Goal: Task Accomplishment & Management: Use online tool/utility

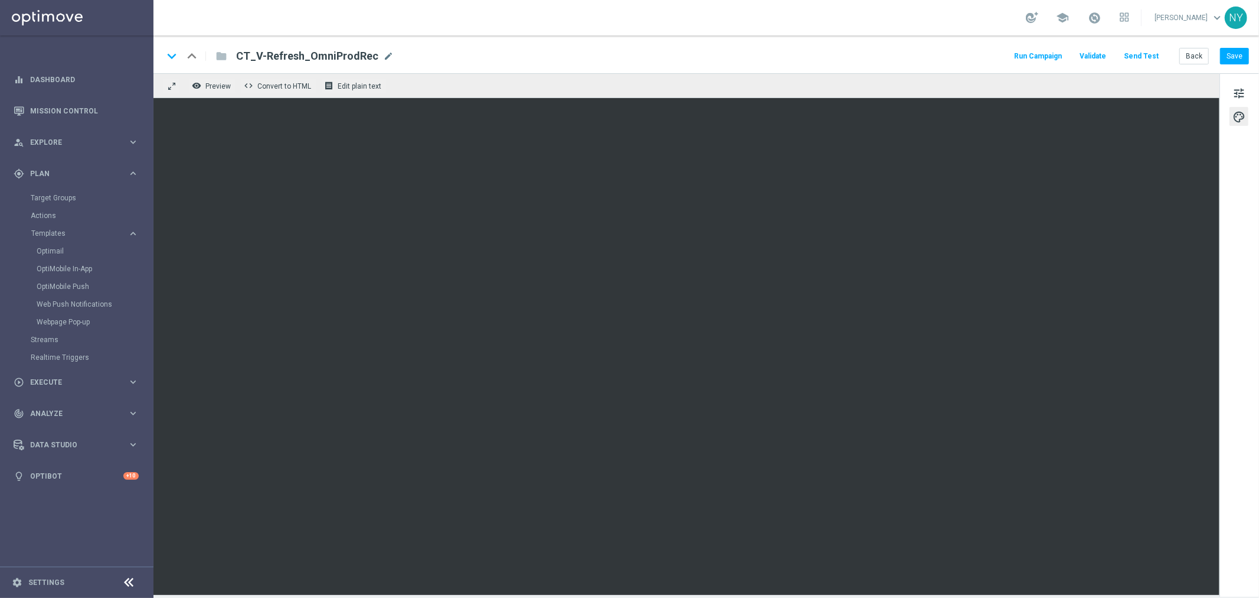
click at [389, 54] on div "keyboard_arrow_down keyboard_arrow_up folder CT_V-Refresh_OmniProdRec CT_V-Refr…" at bounding box center [706, 55] width 1086 height 15
click at [383, 55] on span "mode_edit" at bounding box center [388, 56] width 11 height 11
drag, startPoint x: 376, startPoint y: 56, endPoint x: 263, endPoint y: 55, distance: 112.2
click at [263, 55] on input "CT_V-Refresh_OmniProdRec" at bounding box center [382, 55] width 293 height 15
click at [386, 56] on span "mode_edit" at bounding box center [388, 56] width 11 height 11
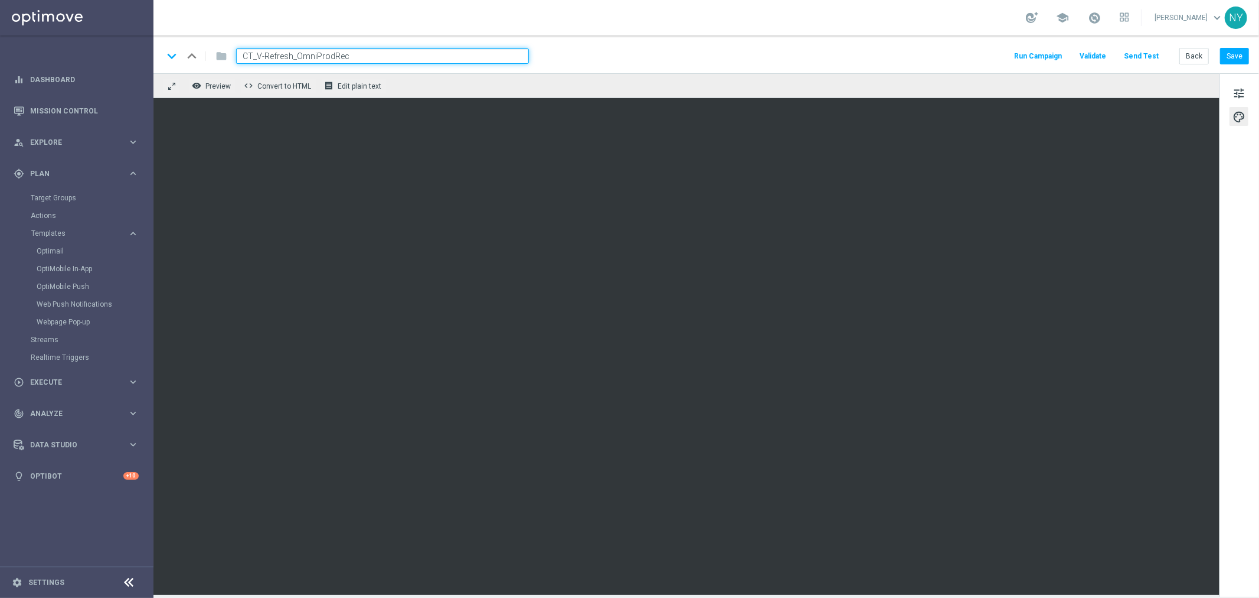
click at [322, 50] on input "CT_V-Refresh_OmniProdRec" at bounding box center [382, 55] width 293 height 15
drag, startPoint x: 351, startPoint y: 56, endPoint x: 75, endPoint y: 50, distance: 276.4
click at [75, 50] on main "equalizer Dashboard Mission Control" at bounding box center [629, 299] width 1259 height 598
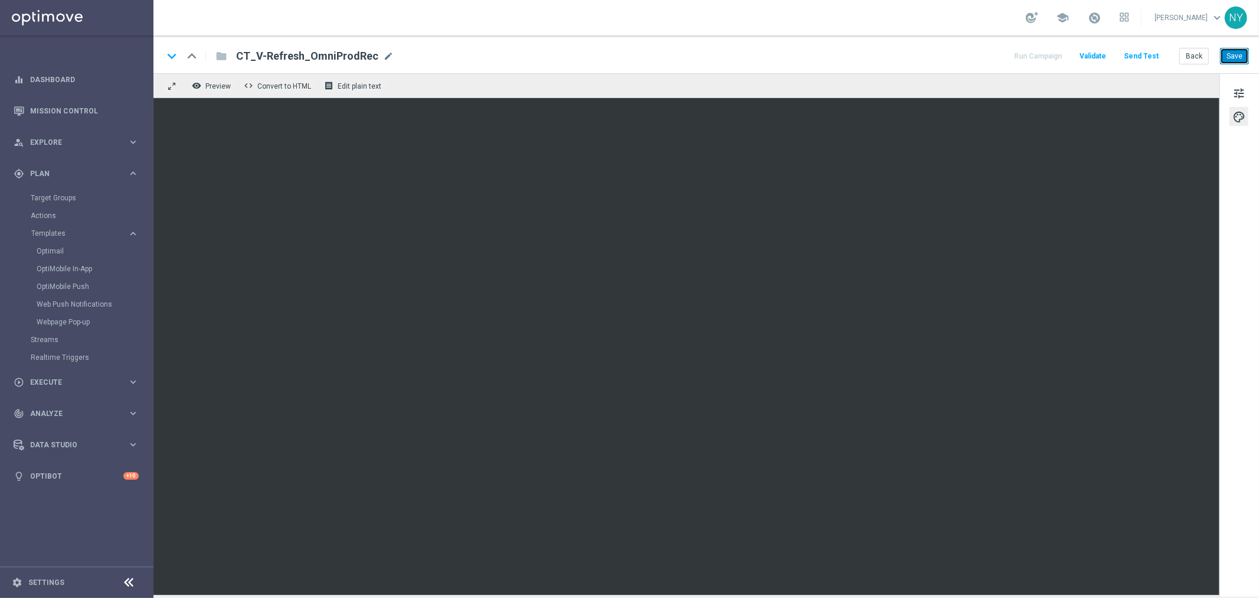
click at [1234, 54] on button "Save" at bounding box center [1234, 56] width 29 height 17
click at [1134, 56] on button "Send Test" at bounding box center [1141, 56] width 38 height 16
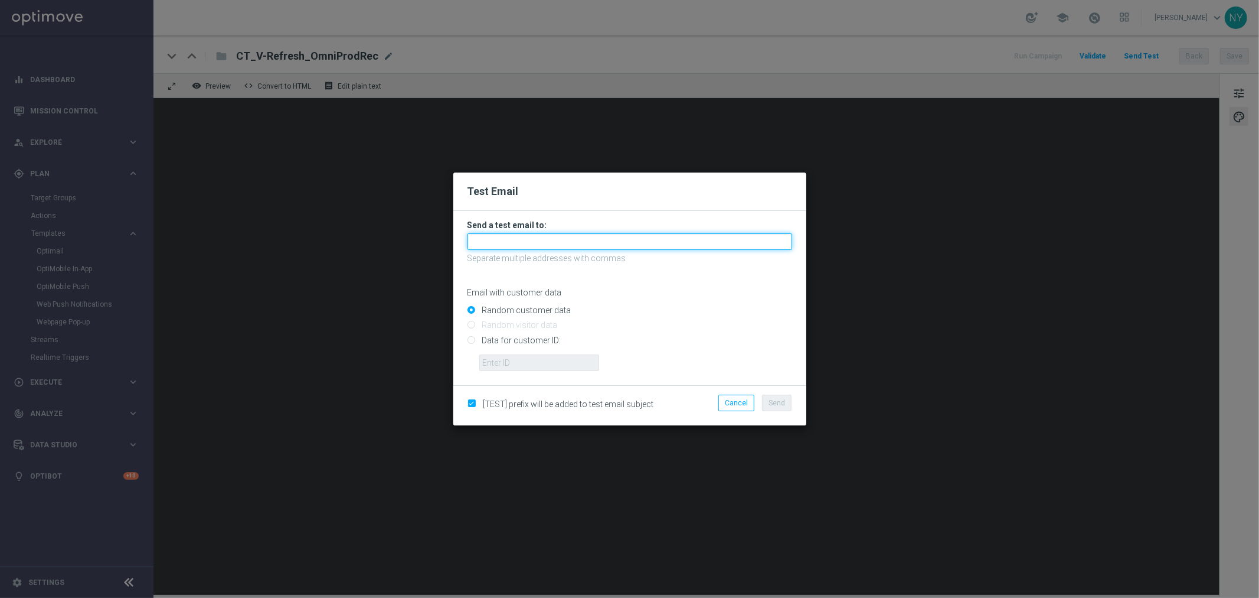
click at [504, 240] on input "text" at bounding box center [630, 241] width 325 height 17
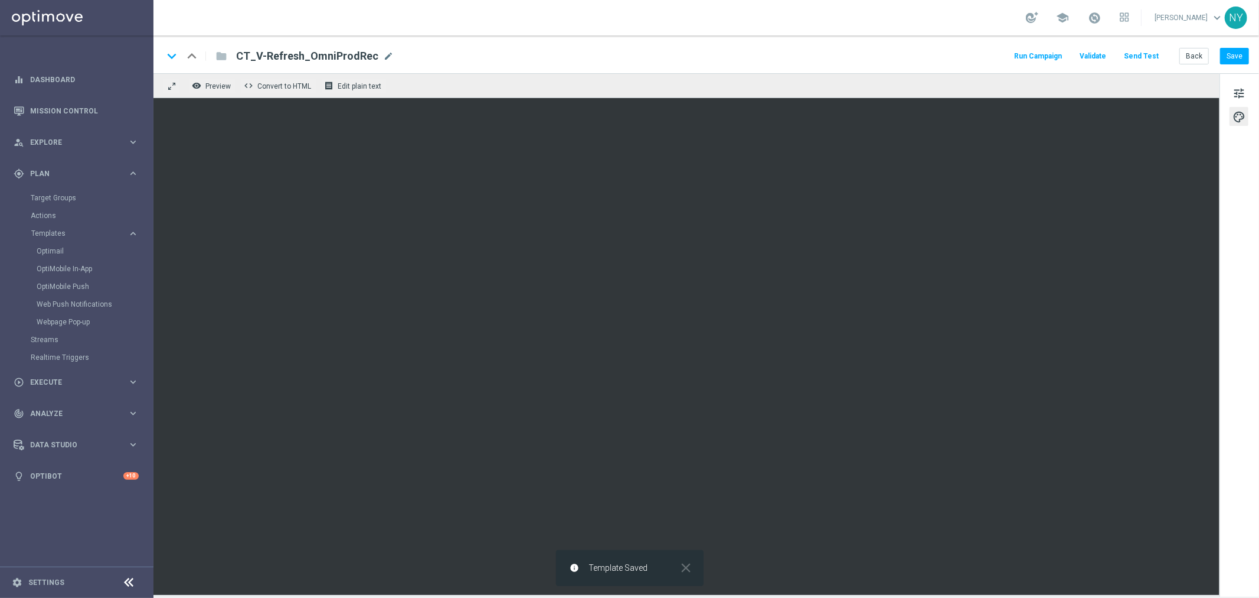
click at [1141, 57] on button "Send Test" at bounding box center [1141, 56] width 38 height 16
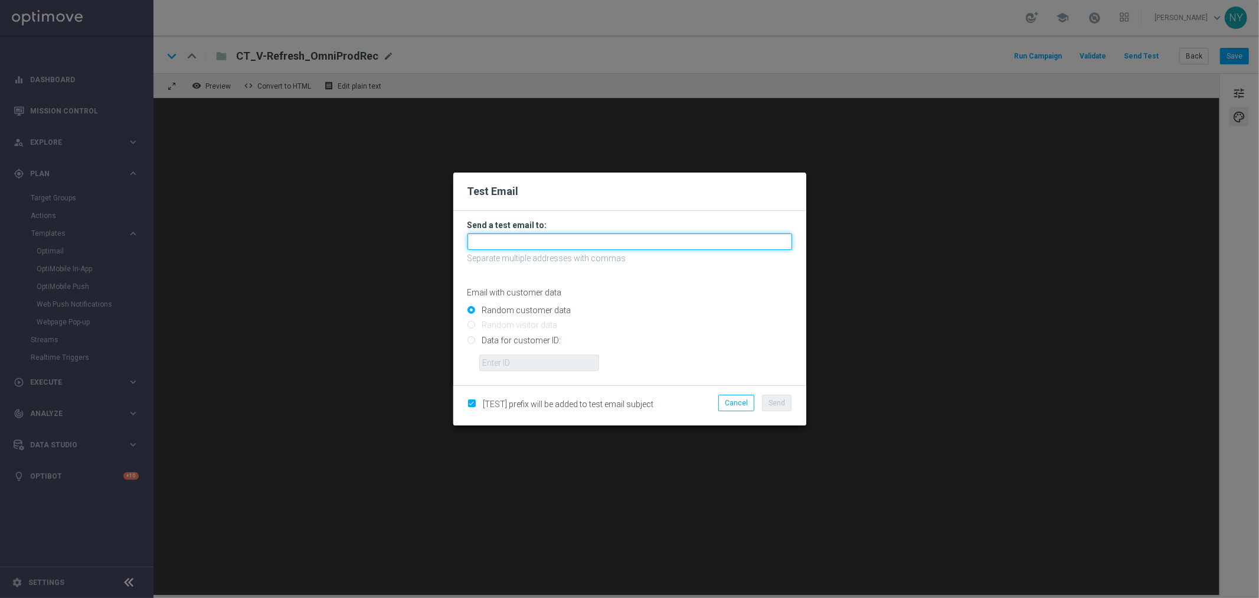
click at [495, 239] on input "text" at bounding box center [630, 241] width 325 height 17
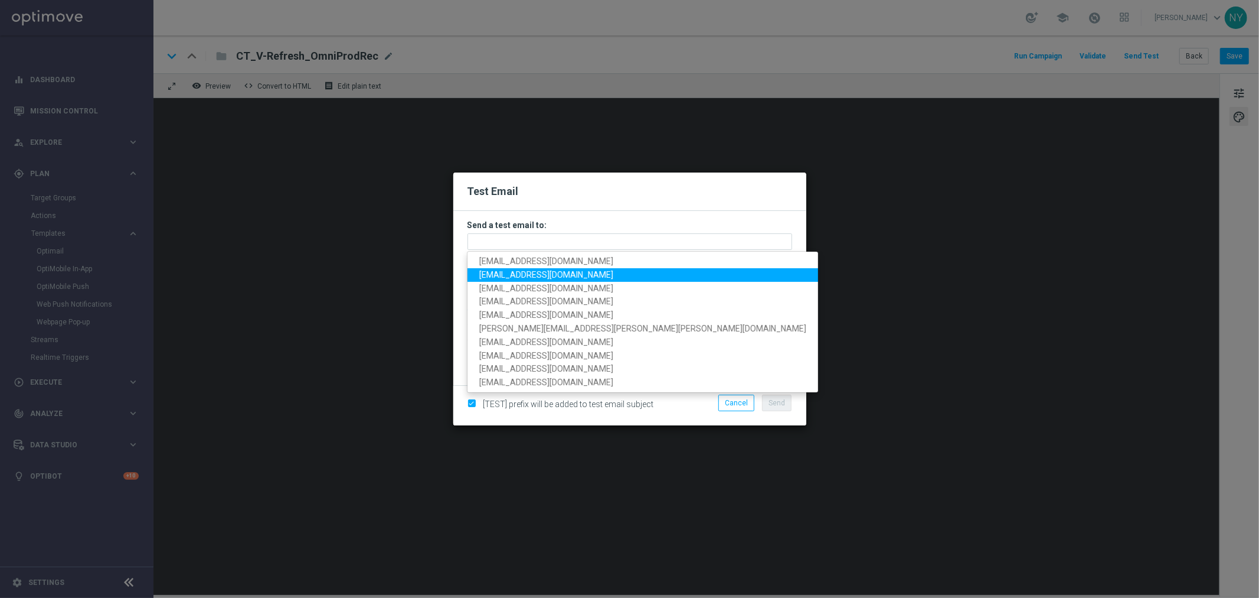
click at [517, 272] on span "[EMAIL_ADDRESS][DOMAIN_NAME]" at bounding box center [546, 274] width 134 height 9
type input "[EMAIL_ADDRESS][DOMAIN_NAME]"
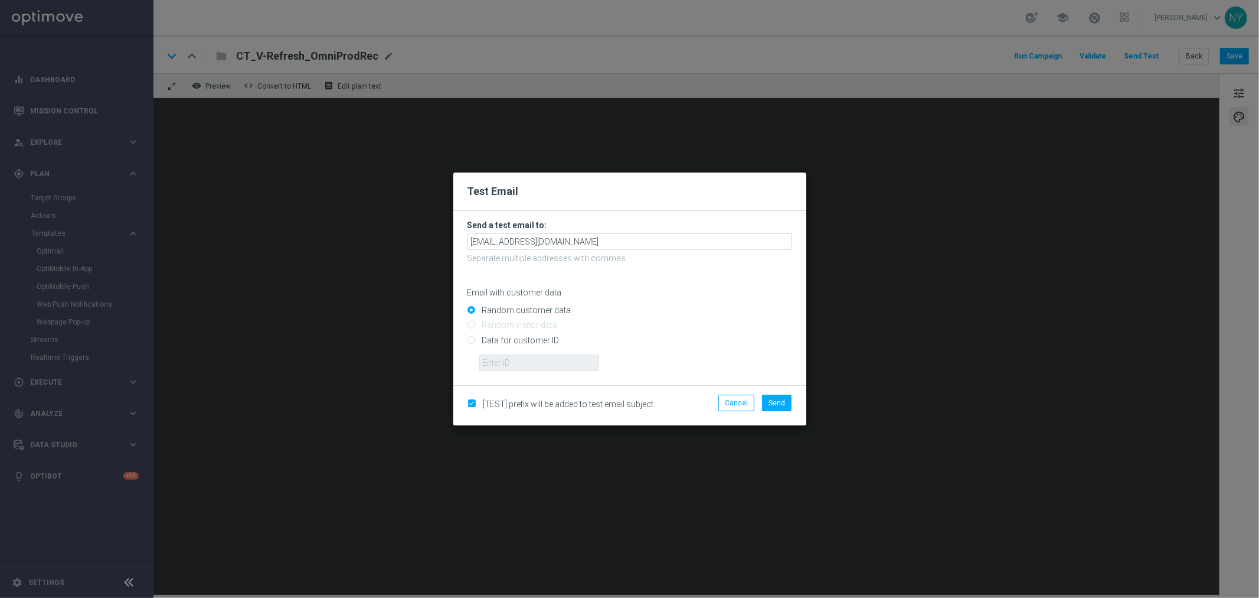
click at [470, 340] on input "Data for customer ID:" at bounding box center [630, 345] width 325 height 17
radio input "true"
click at [497, 364] on input "text" at bounding box center [539, 362] width 120 height 17
click at [513, 361] on input "text" at bounding box center [539, 362] width 120 height 17
paste input "10000006208"
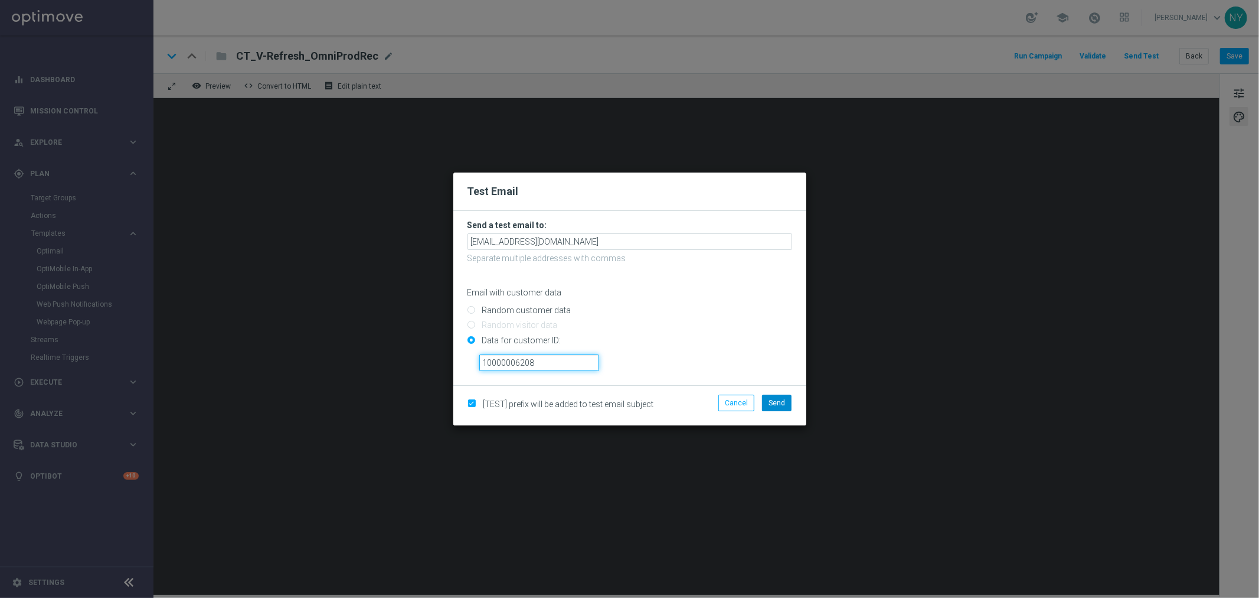
type input "10000006208"
click at [781, 400] on span "Send" at bounding box center [777, 403] width 17 height 8
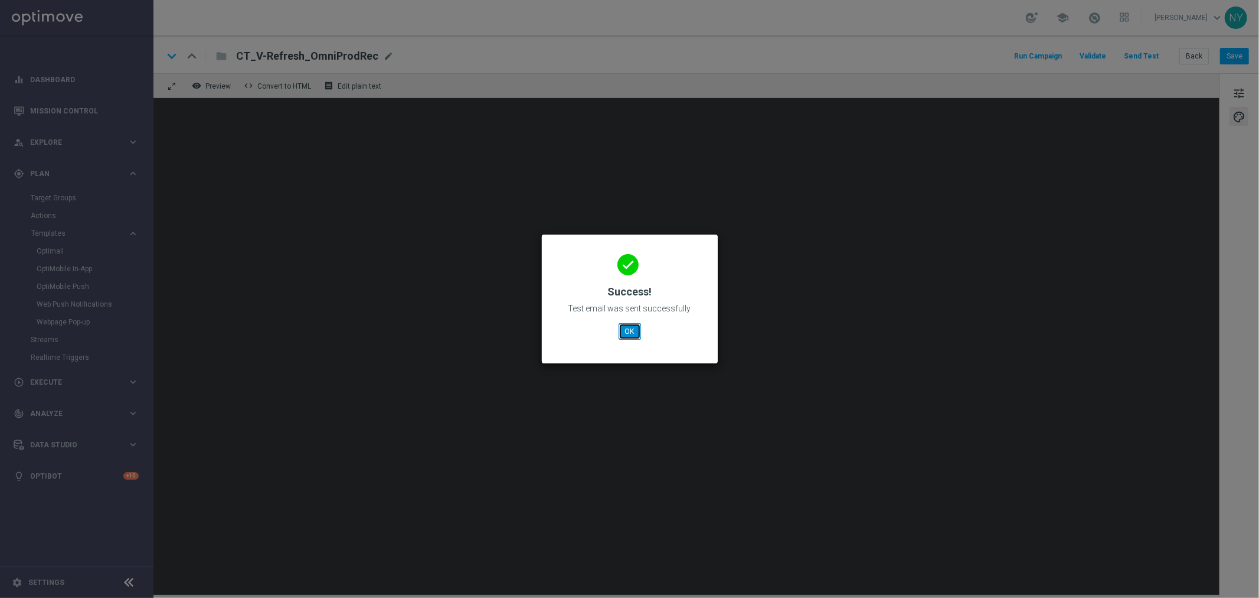
click at [624, 335] on button "OK" at bounding box center [630, 331] width 22 height 17
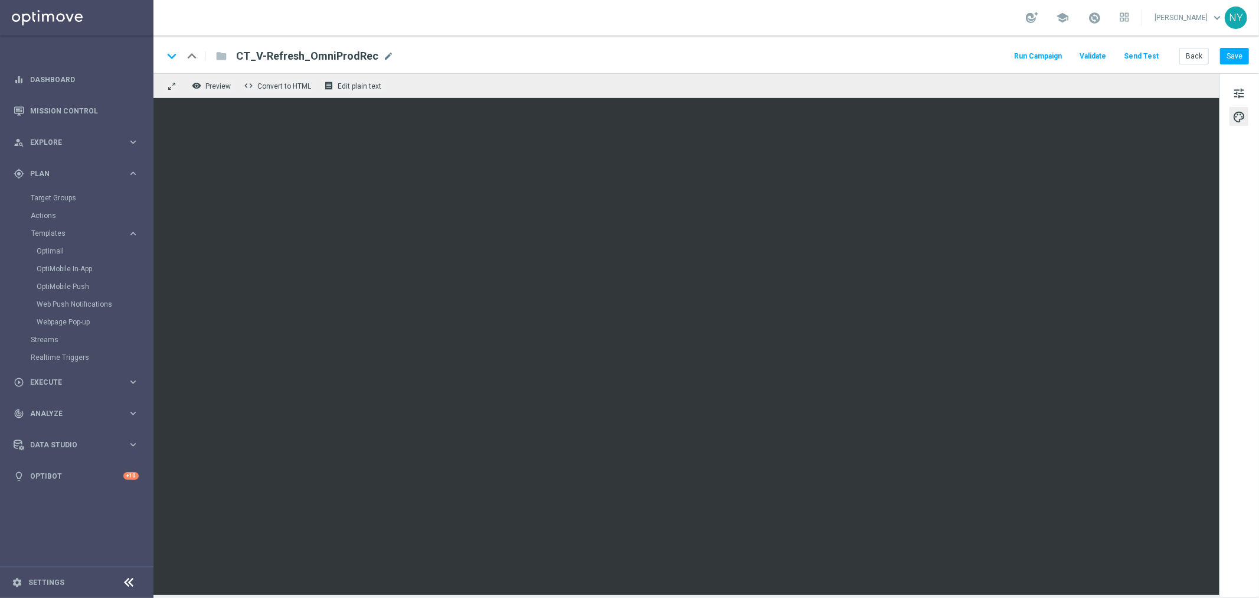
click at [1143, 50] on button "Send Test" at bounding box center [1141, 56] width 38 height 16
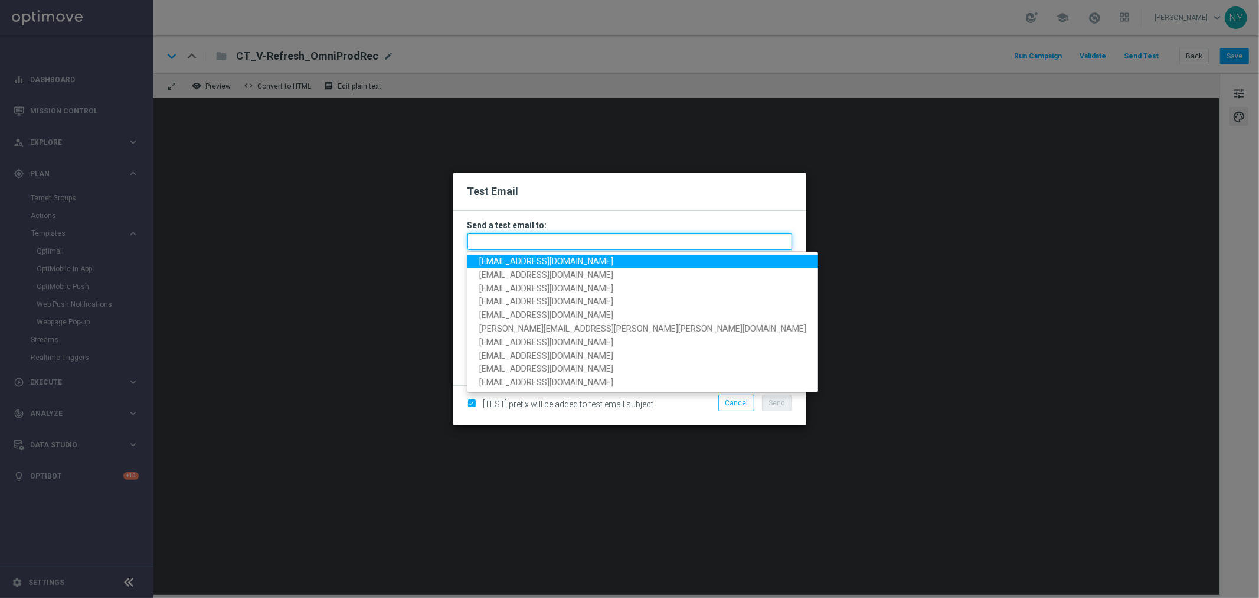
click at [494, 244] on input "text" at bounding box center [630, 241] width 325 height 17
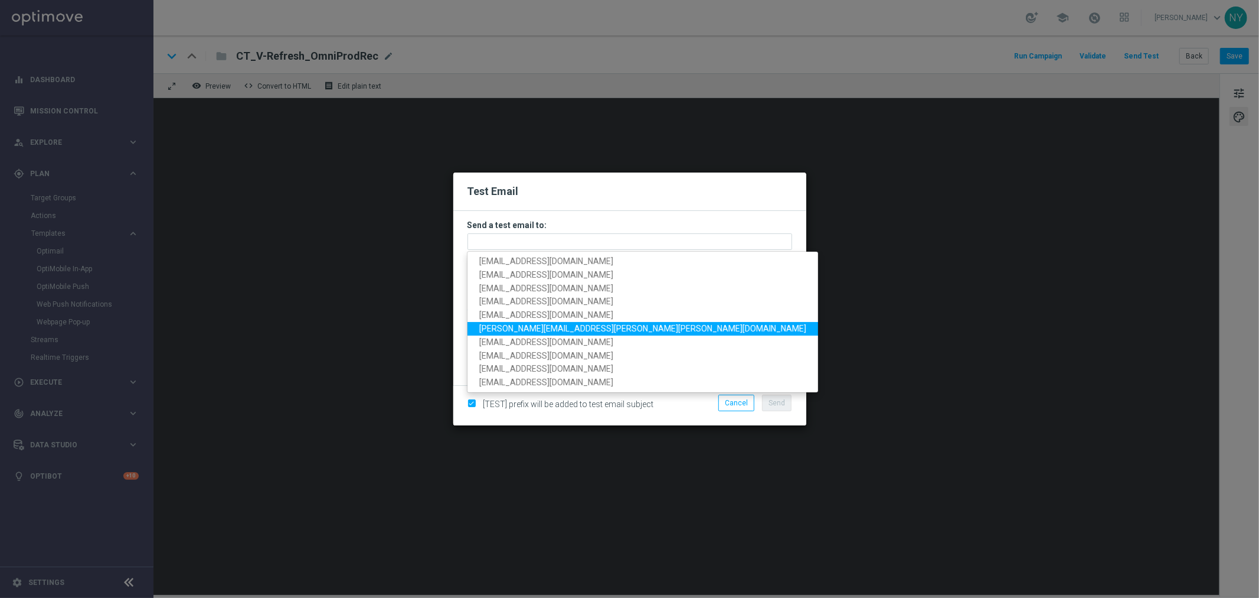
click at [508, 322] on link "[PERSON_NAME][EMAIL_ADDRESS][PERSON_NAME][PERSON_NAME][DOMAIN_NAME]" at bounding box center [643, 329] width 351 height 14
type input "[PERSON_NAME][EMAIL_ADDRESS][PERSON_NAME][PERSON_NAME][DOMAIN_NAME]"
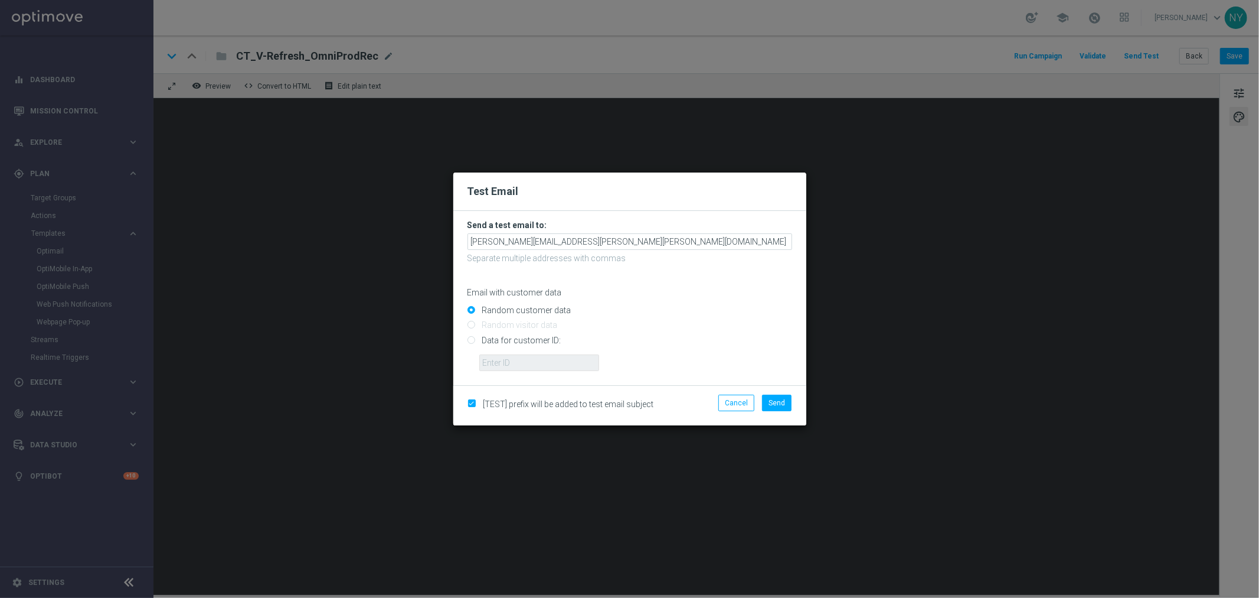
click at [470, 340] on input "Data for customer ID:" at bounding box center [630, 345] width 325 height 17
radio input "true"
click at [490, 363] on input "text" at bounding box center [539, 362] width 120 height 17
paste input "10000006208"
type input "10000006208"
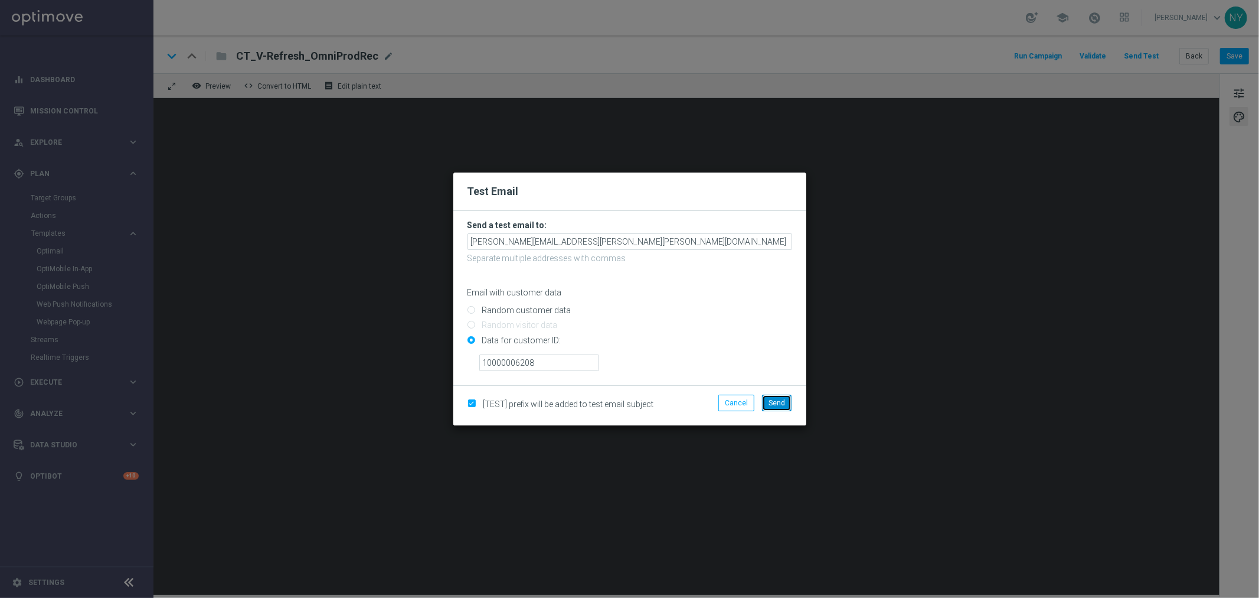
click at [777, 406] on span "Send" at bounding box center [777, 403] width 17 height 8
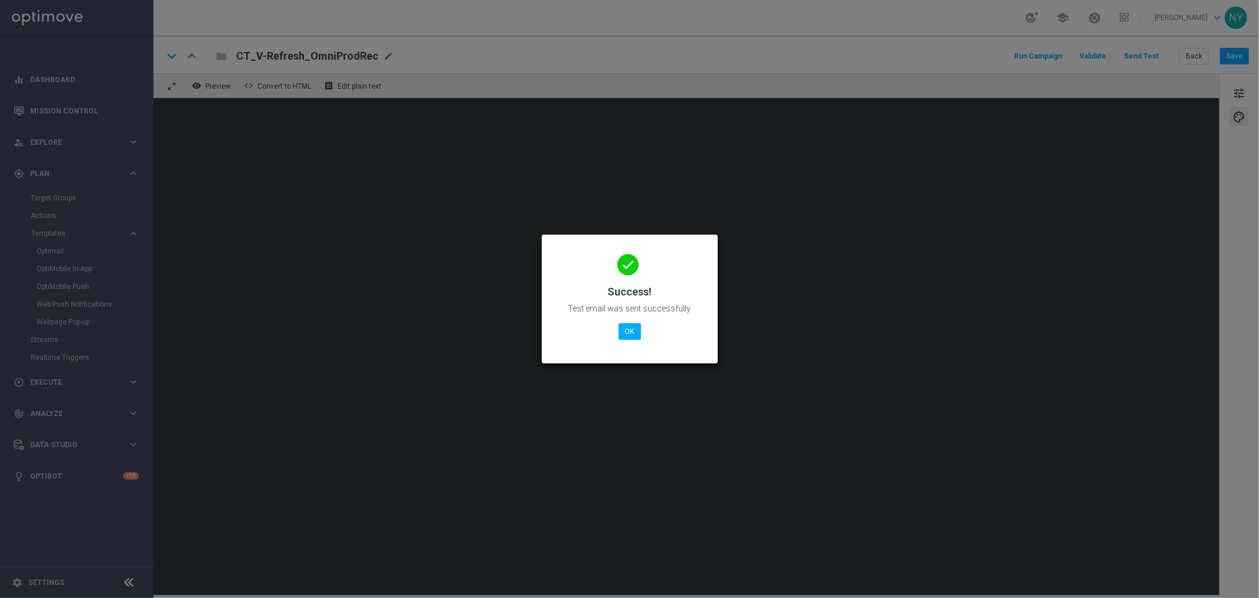
click at [621, 342] on div "done Success! Test email was sent successfully OK" at bounding box center [630, 297] width 148 height 103
click at [635, 331] on button "OK" at bounding box center [630, 331] width 22 height 17
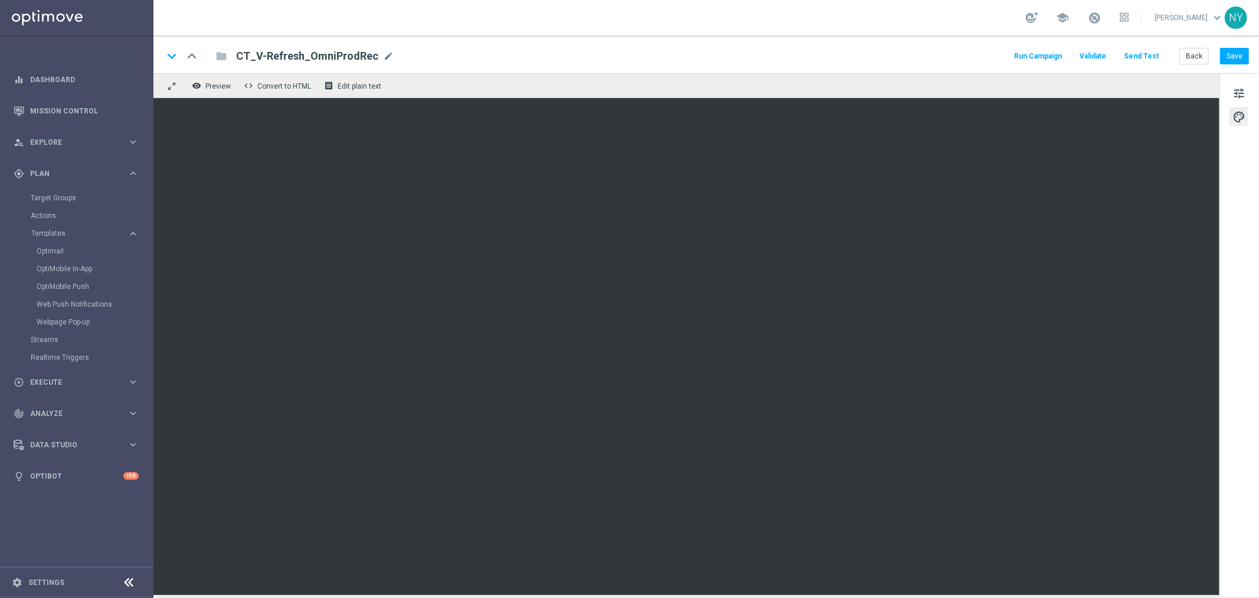
click at [1132, 50] on button "Send Test" at bounding box center [1141, 56] width 38 height 16
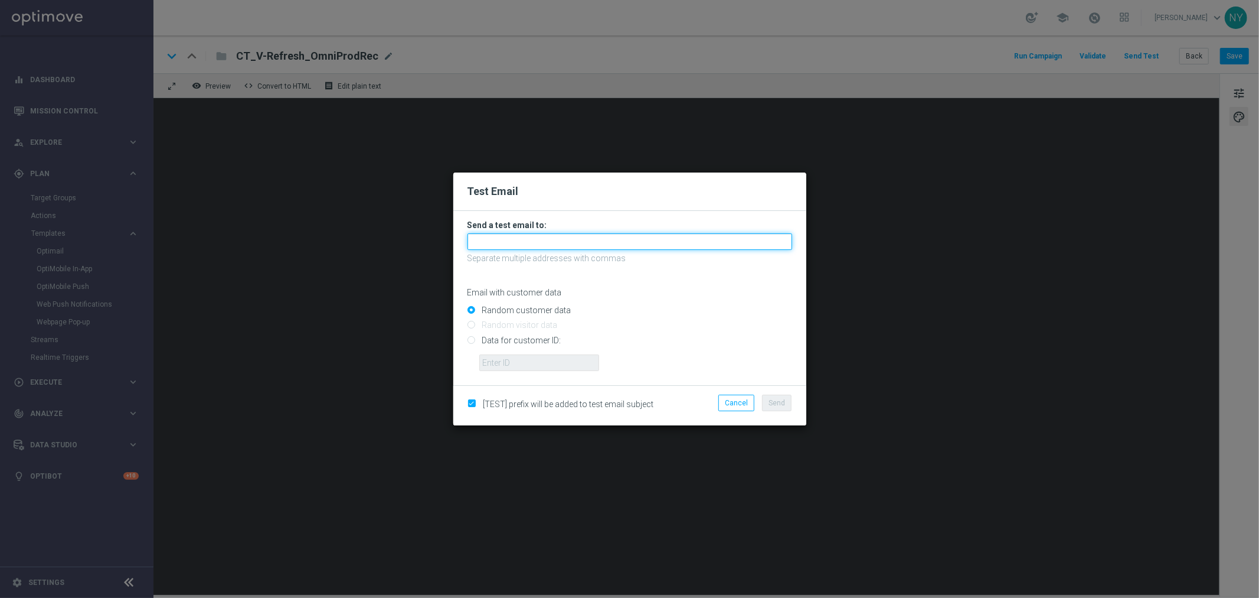
click at [498, 244] on input "text" at bounding box center [630, 241] width 325 height 17
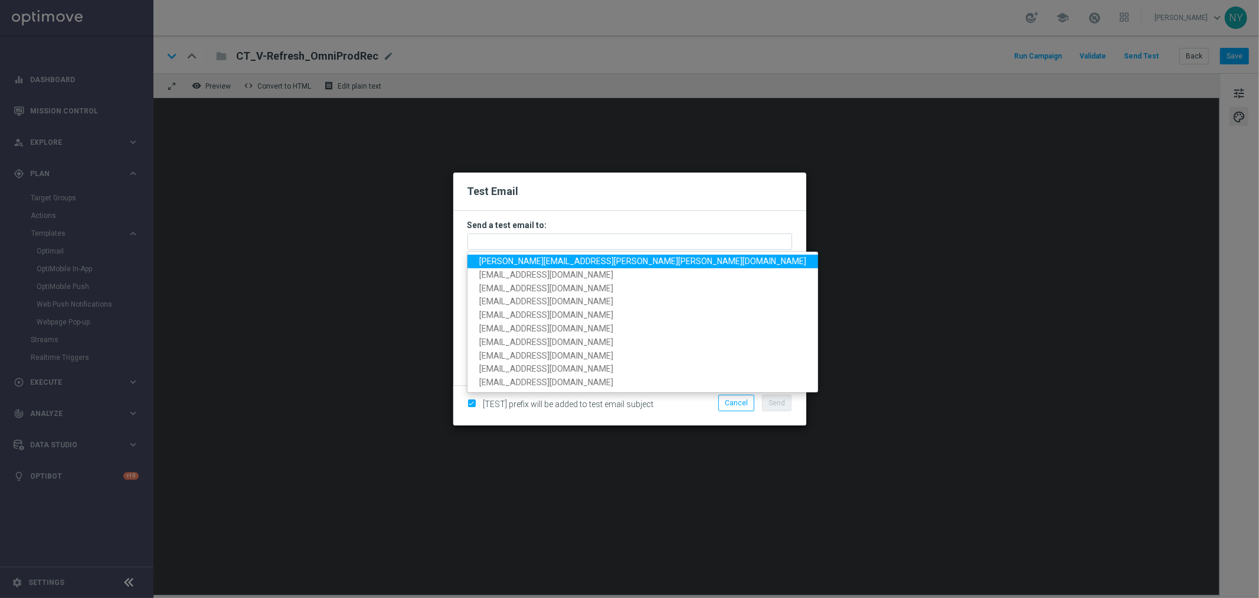
click at [504, 263] on span "[PERSON_NAME][EMAIL_ADDRESS][PERSON_NAME][PERSON_NAME][DOMAIN_NAME]" at bounding box center [642, 260] width 327 height 9
type input "[PERSON_NAME][EMAIL_ADDRESS][PERSON_NAME][PERSON_NAME][DOMAIN_NAME]"
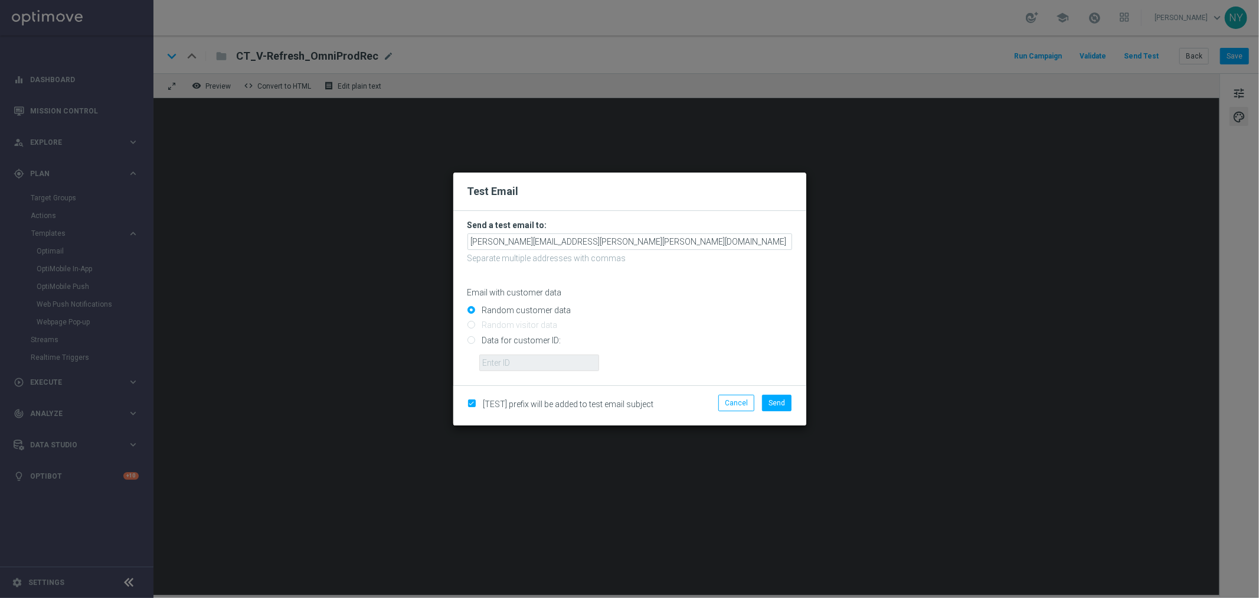
click at [471, 341] on input "Data for customer ID:" at bounding box center [630, 345] width 325 height 17
radio input "true"
click at [521, 367] on input "text" at bounding box center [539, 362] width 120 height 17
click at [528, 364] on input "text" at bounding box center [539, 362] width 120 height 17
paste input "10000006208"
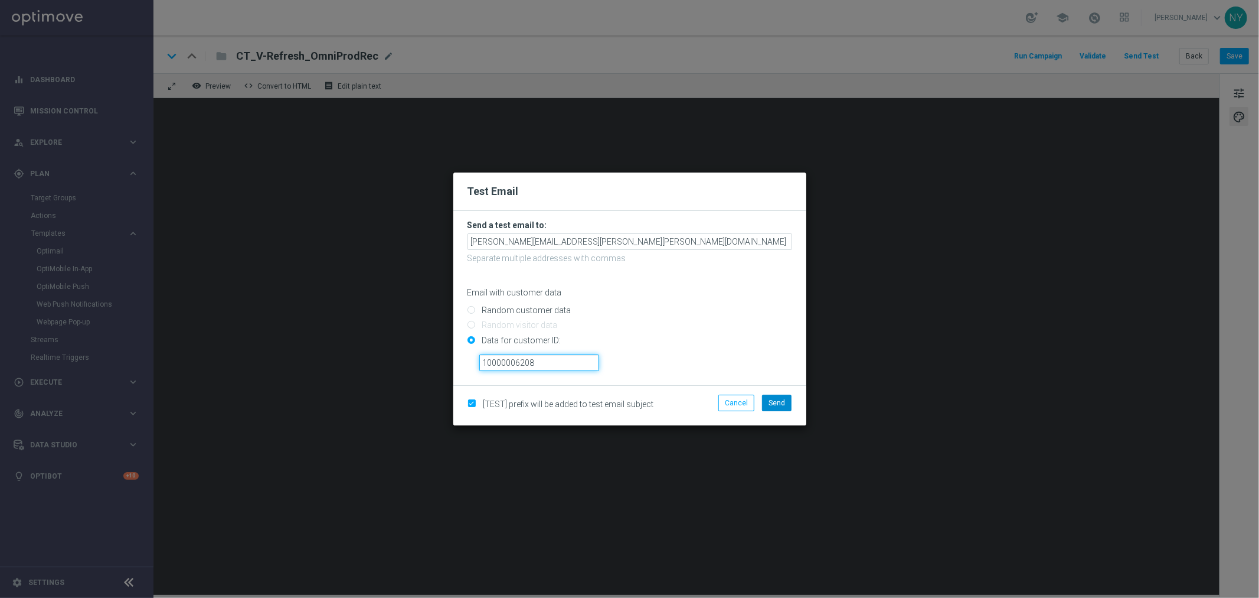
type input "10000006208"
click at [771, 400] on span "Send" at bounding box center [777, 403] width 17 height 8
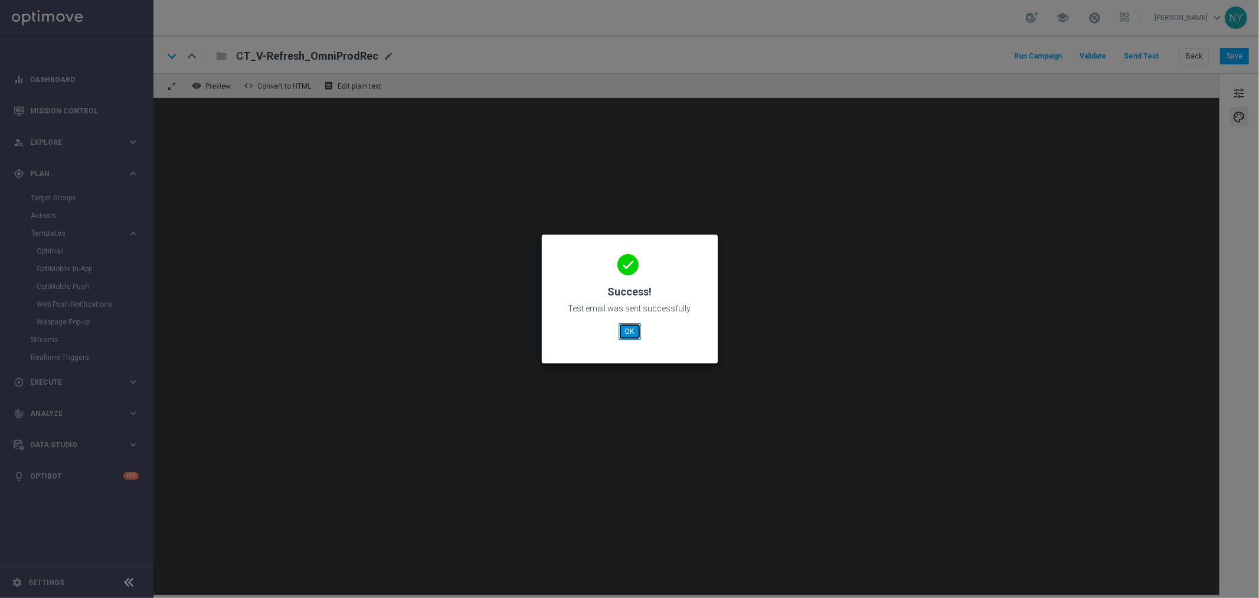
click at [628, 329] on button "OK" at bounding box center [630, 331] width 22 height 17
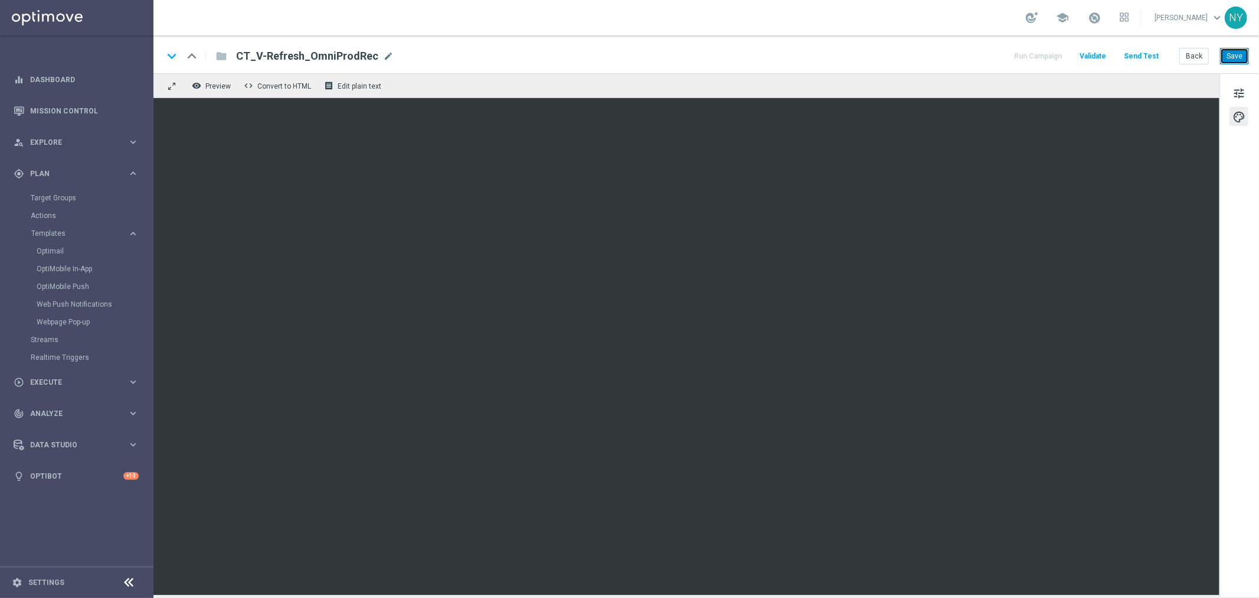
click at [1234, 56] on button "Save" at bounding box center [1234, 56] width 29 height 17
click at [1147, 56] on button "Send Test" at bounding box center [1141, 56] width 38 height 16
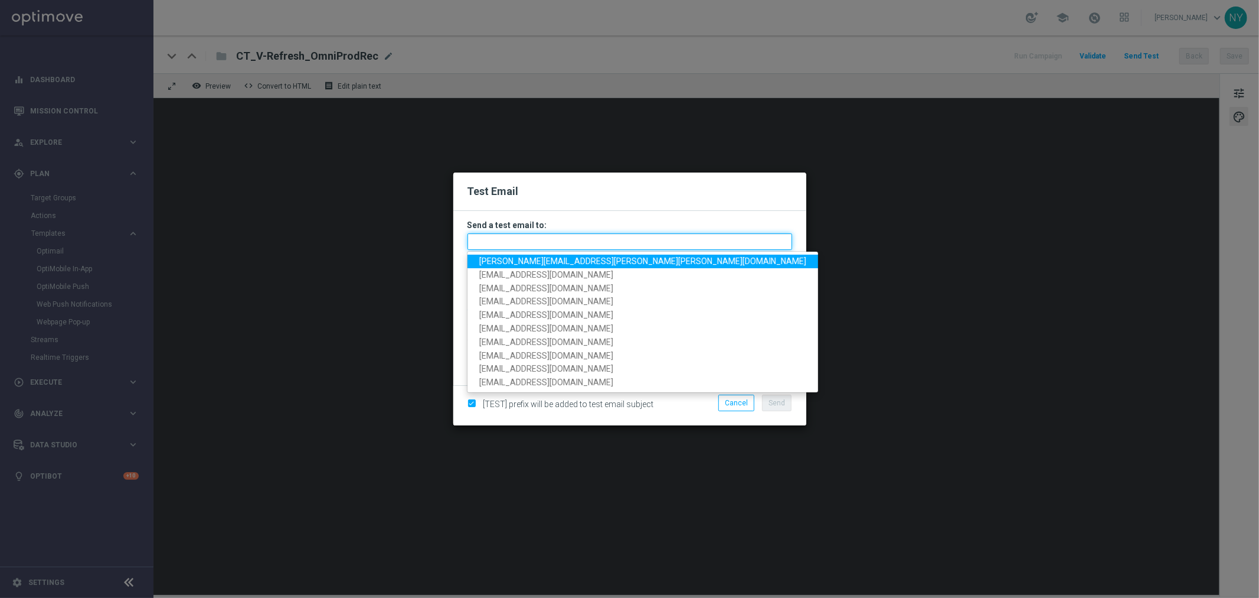
click at [507, 241] on input "text" at bounding box center [630, 241] width 325 height 17
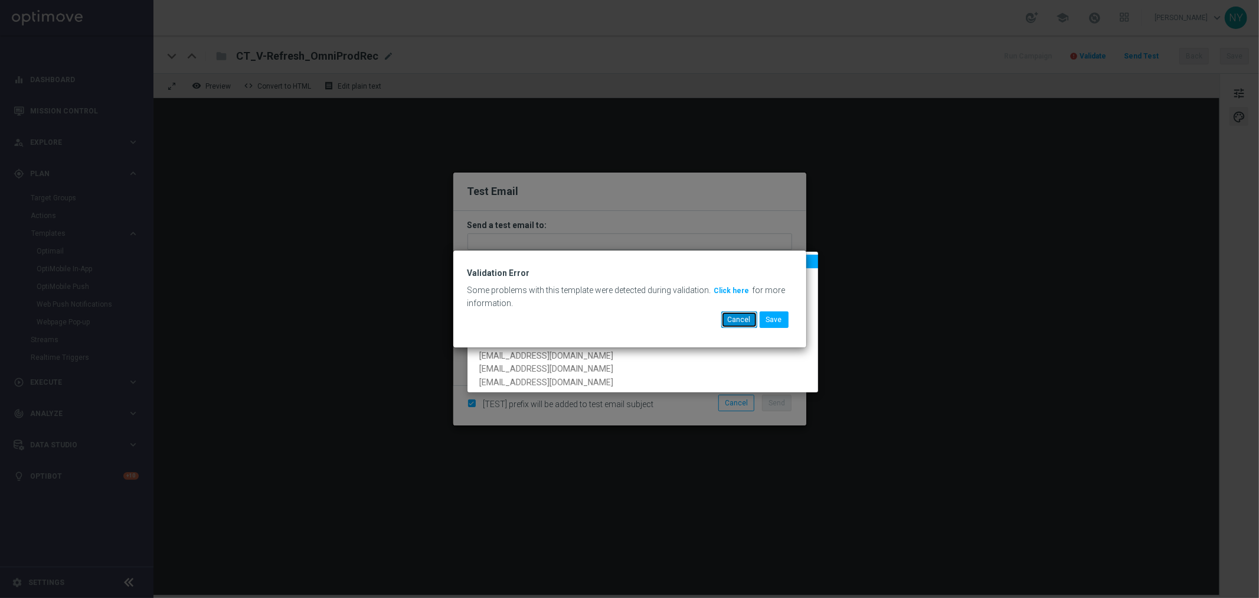
click at [740, 319] on button "Cancel" at bounding box center [740, 319] width 36 height 17
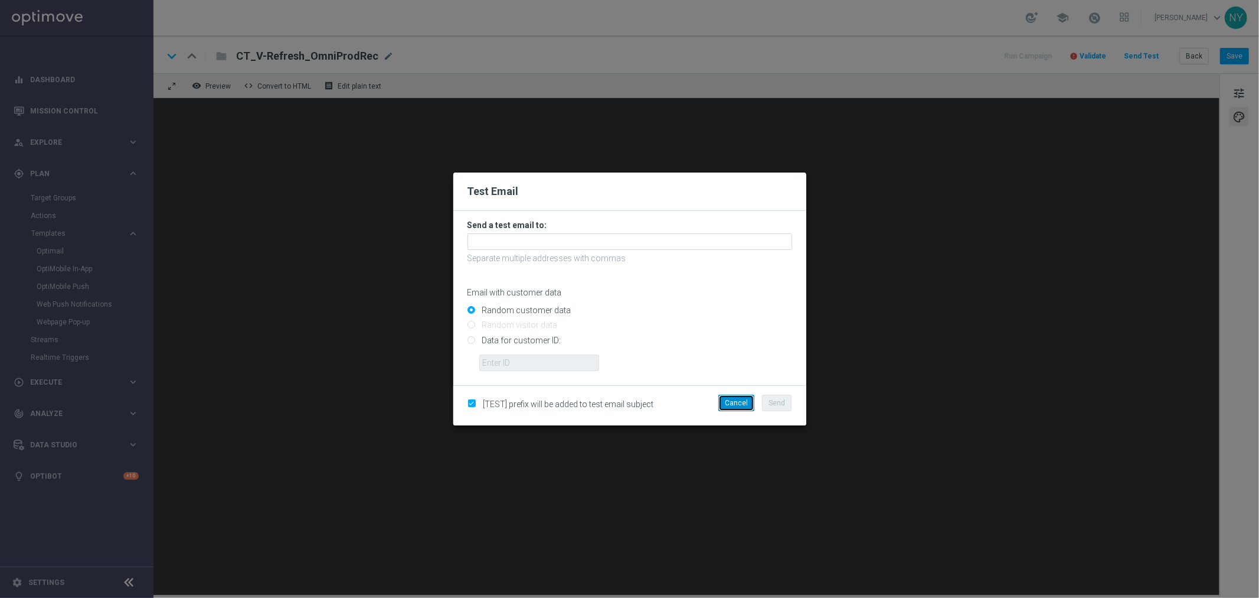
click at [741, 400] on button "Cancel" at bounding box center [737, 402] width 36 height 17
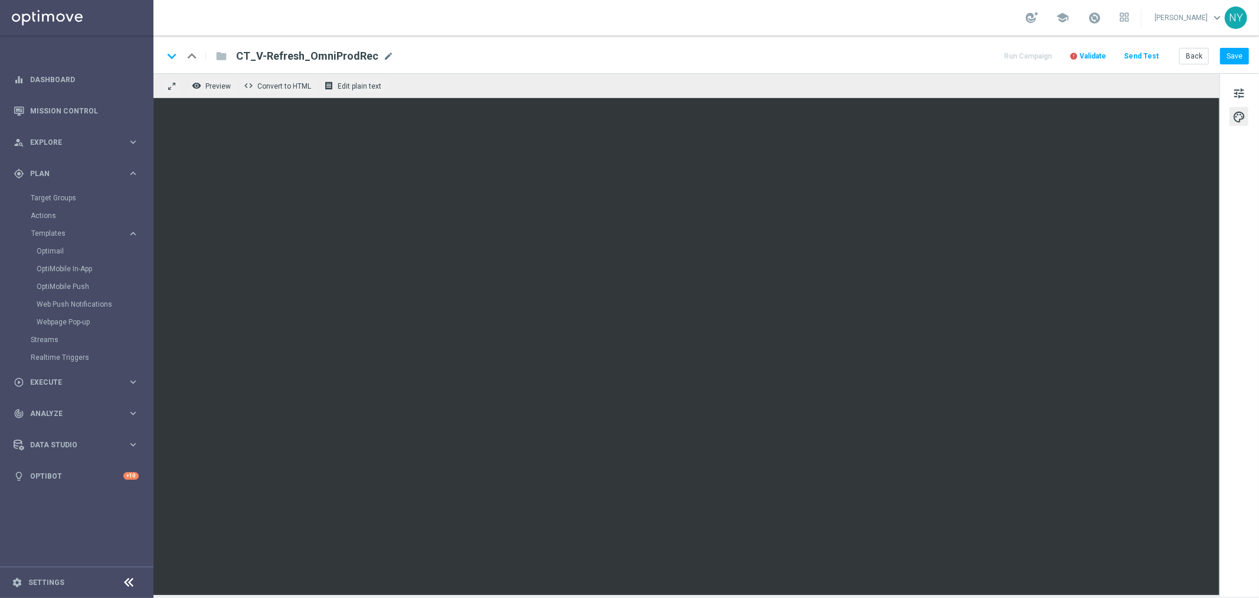
click at [1093, 55] on span "Validate" at bounding box center [1093, 56] width 27 height 8
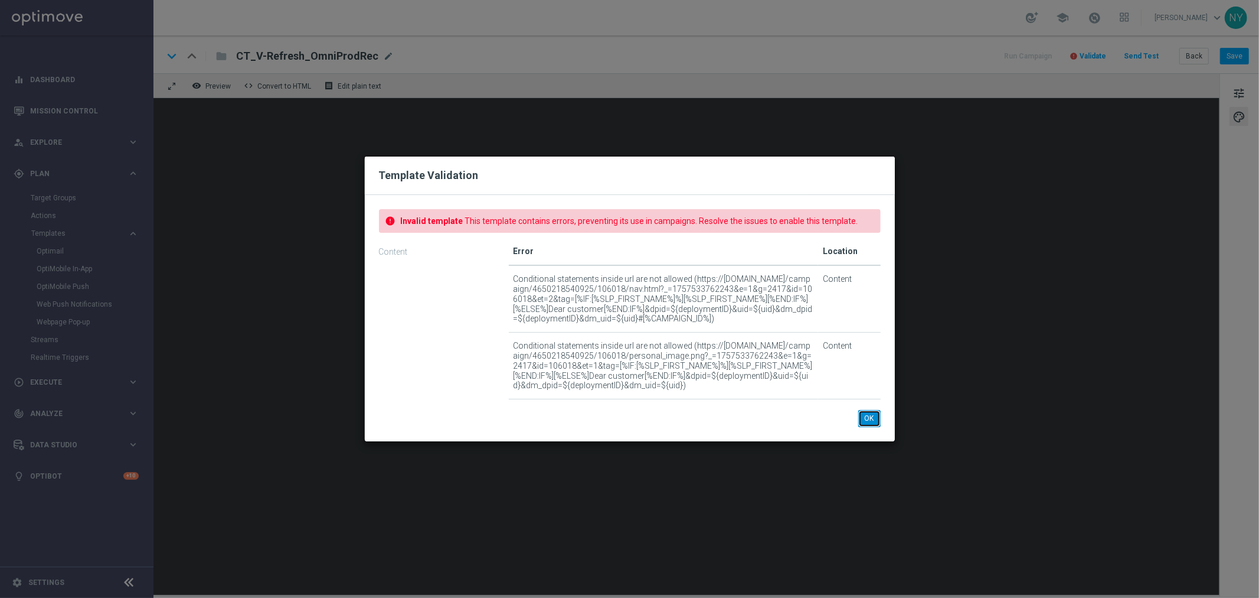
click at [866, 420] on button "OK" at bounding box center [870, 418] width 22 height 17
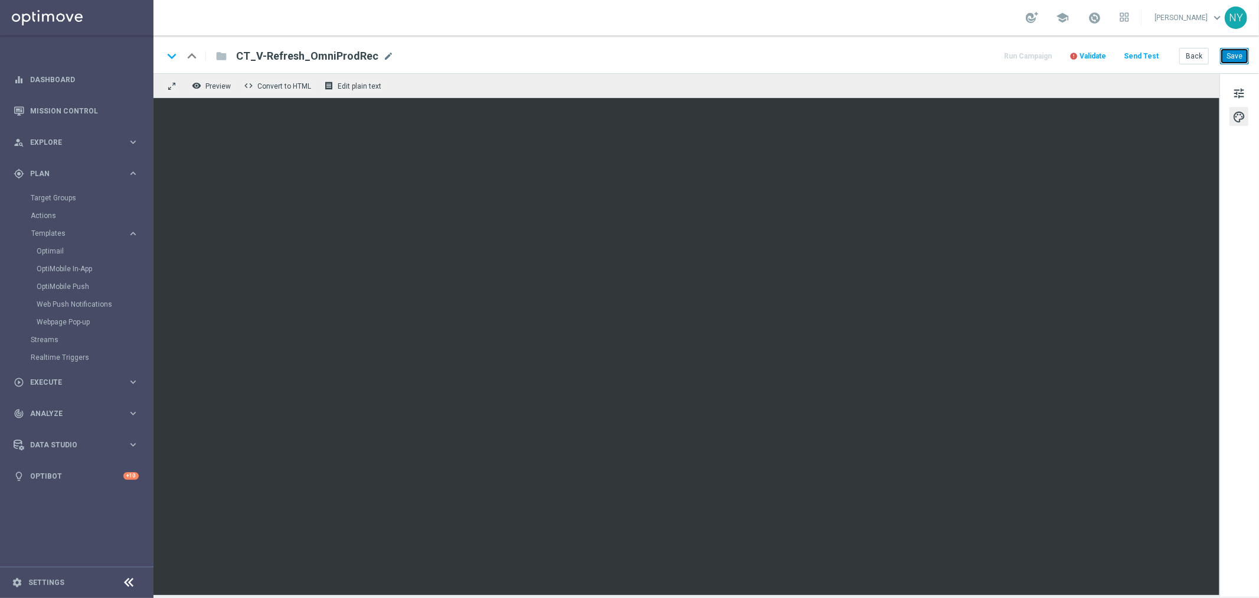
click at [1229, 52] on button "Save" at bounding box center [1234, 56] width 29 height 17
click at [1102, 56] on span "Validate" at bounding box center [1093, 56] width 27 height 8
click at [1145, 55] on button "Send Test" at bounding box center [1141, 56] width 38 height 16
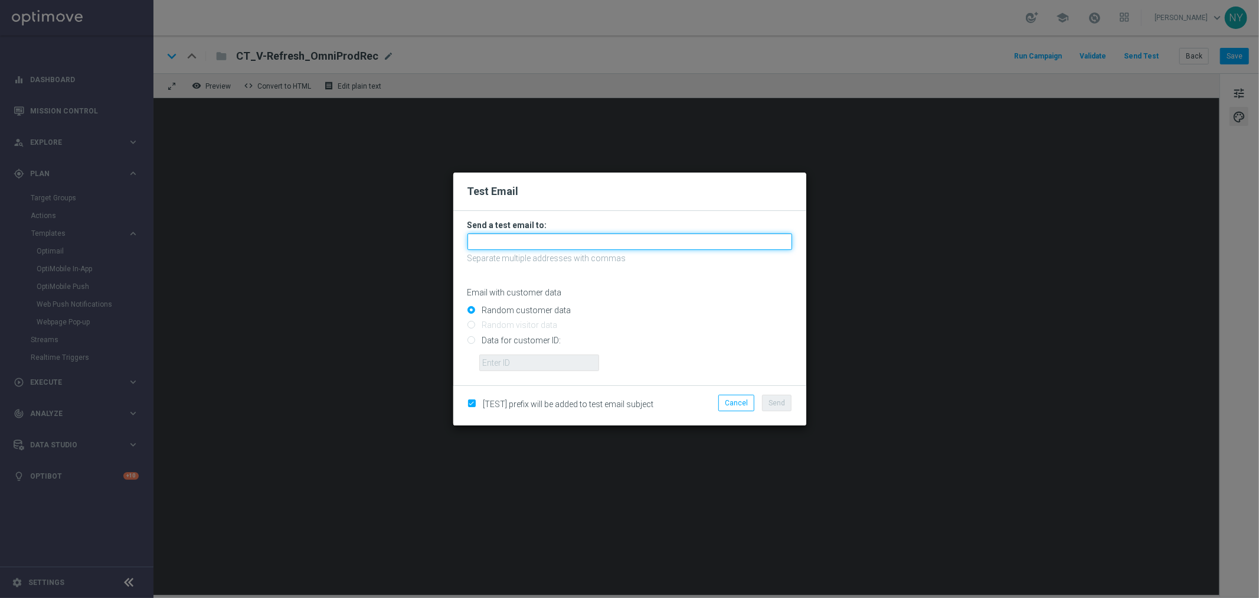
click at [504, 243] on input "text" at bounding box center [630, 241] width 325 height 17
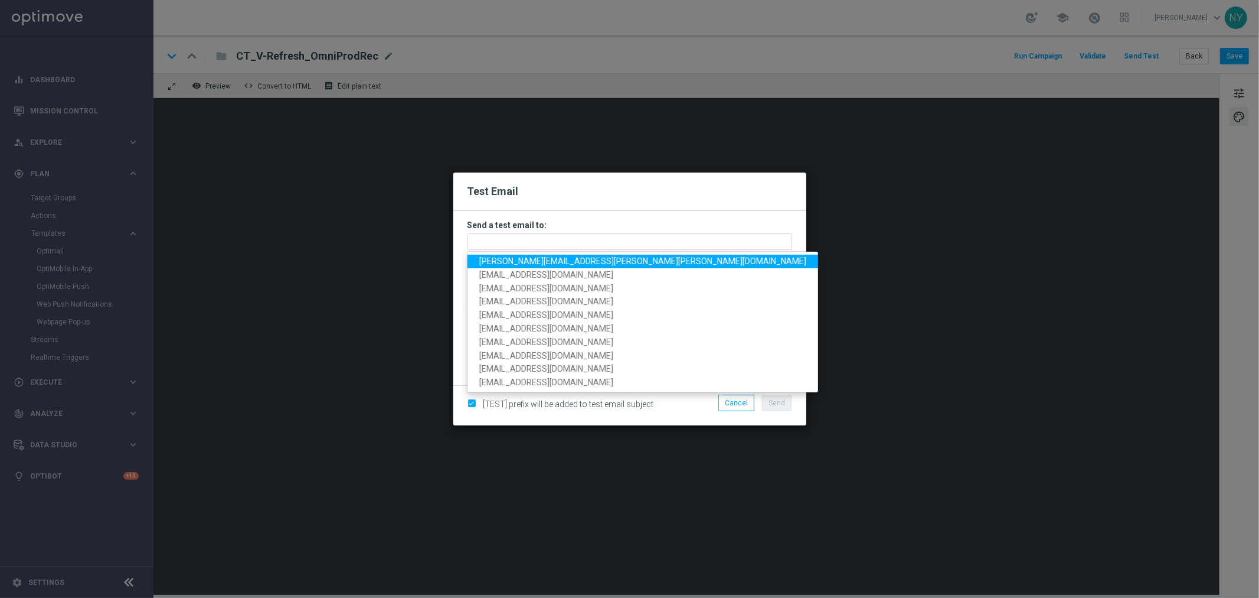
click at [513, 263] on span "[PERSON_NAME][EMAIL_ADDRESS][PERSON_NAME][PERSON_NAME][DOMAIN_NAME]" at bounding box center [642, 260] width 327 height 9
type input "[PERSON_NAME][EMAIL_ADDRESS][PERSON_NAME][PERSON_NAME][DOMAIN_NAME]"
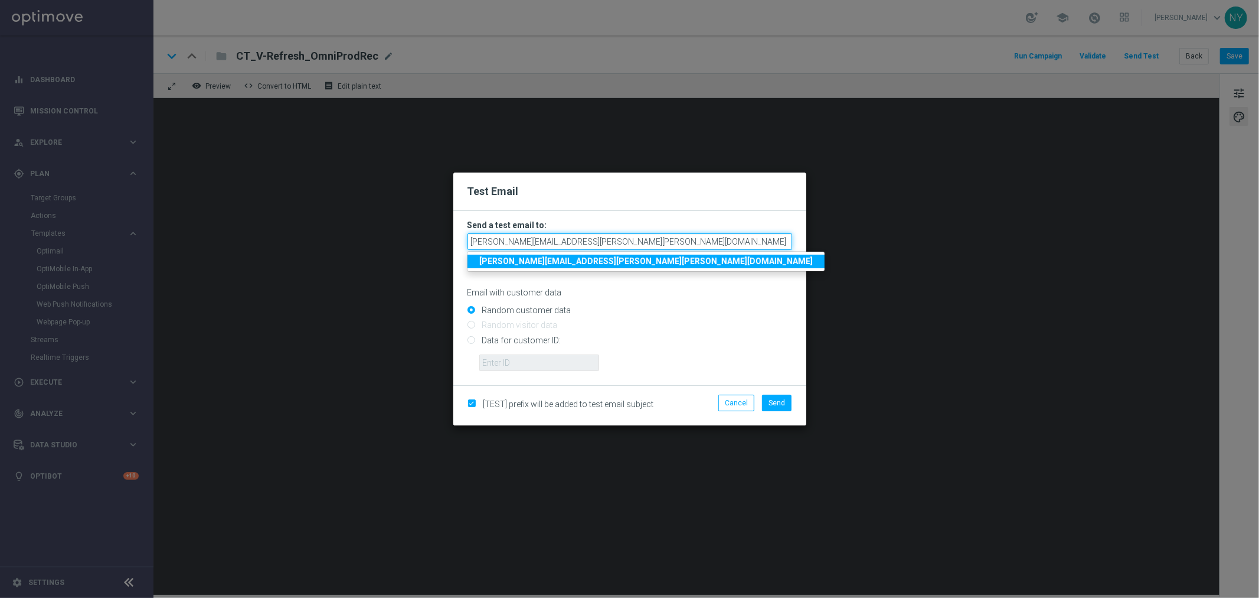
click at [573, 239] on input "[PERSON_NAME][EMAIL_ADDRESS][PERSON_NAME][PERSON_NAME][DOMAIN_NAME]" at bounding box center [630, 241] width 325 height 17
drag, startPoint x: 573, startPoint y: 239, endPoint x: 364, endPoint y: 222, distance: 209.7
click at [364, 222] on modal-container "Test Email Send a test email to: [PERSON_NAME][EMAIL_ADDRESS][PERSON_NAME][PERS…" at bounding box center [629, 299] width 1259 height 598
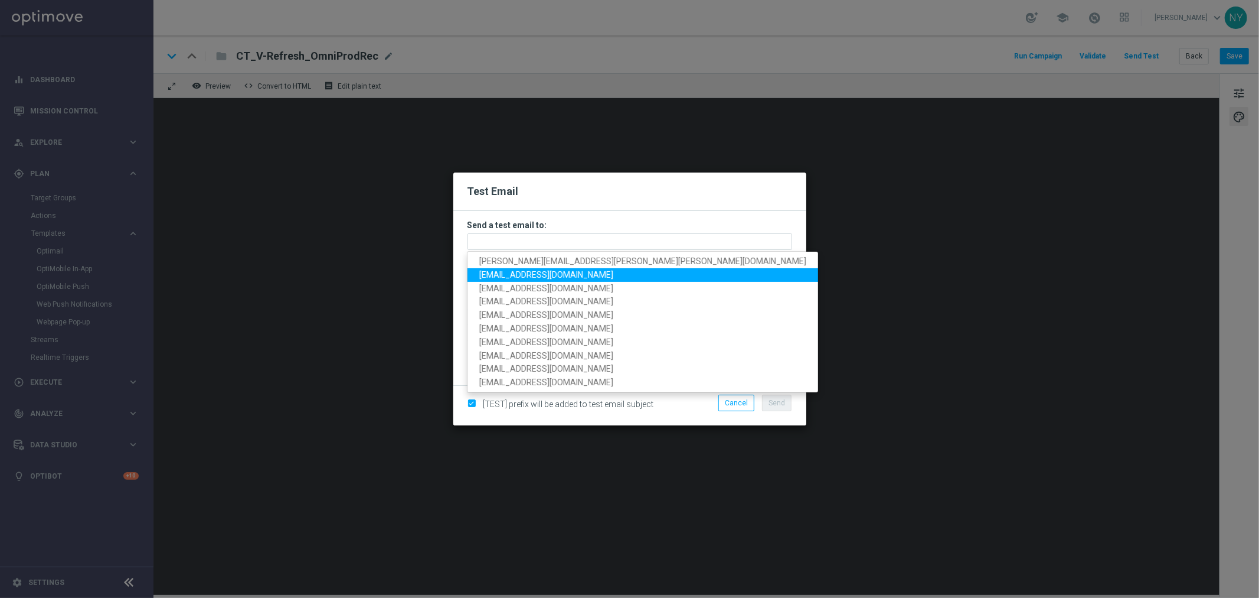
click at [551, 272] on span "[EMAIL_ADDRESS][DOMAIN_NAME]" at bounding box center [546, 274] width 134 height 9
type input "[EMAIL_ADDRESS][DOMAIN_NAME]"
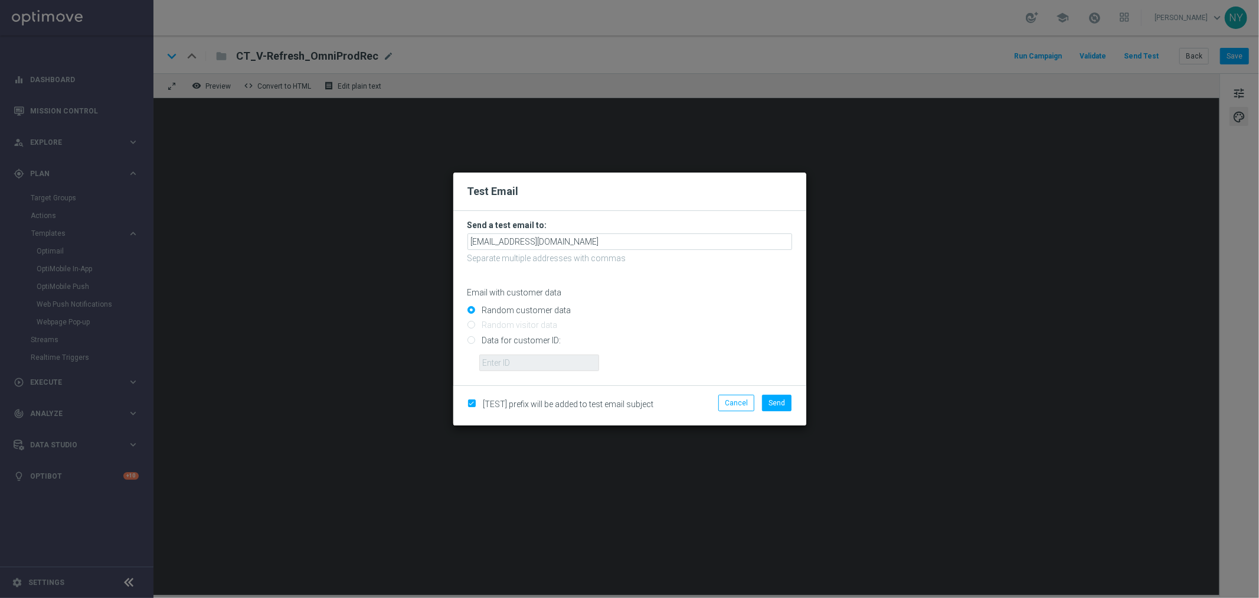
click at [471, 338] on input "Data for customer ID:" at bounding box center [630, 345] width 325 height 17
radio input "true"
click at [501, 362] on input "text" at bounding box center [539, 362] width 120 height 17
paste input "10000006208"
type input "10000006208"
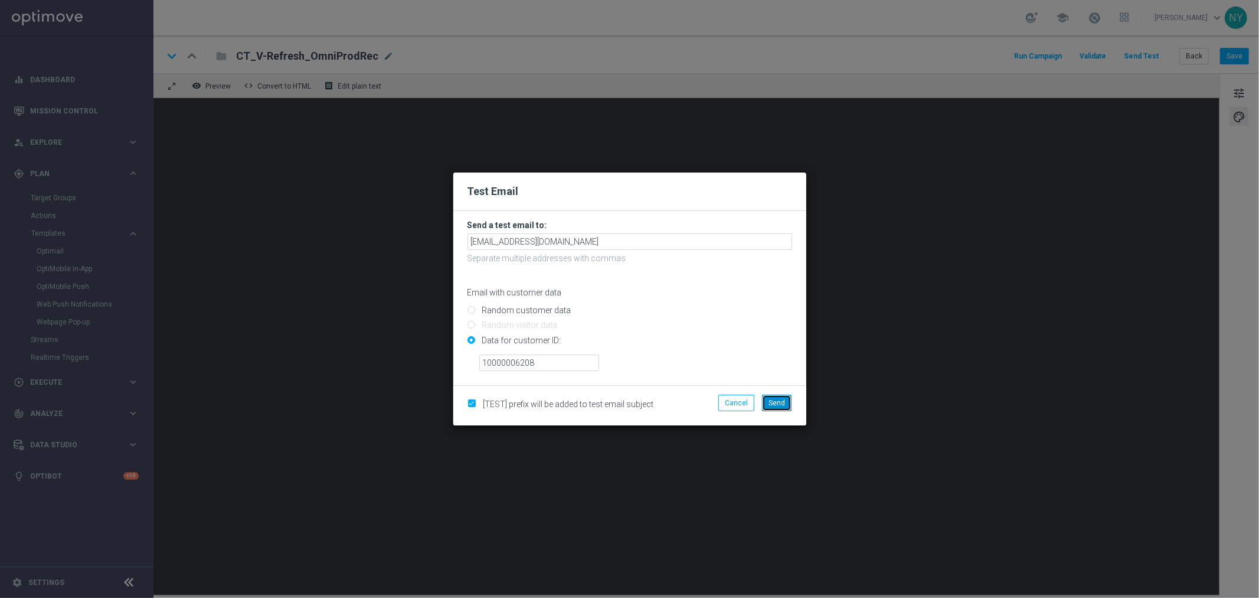
click at [779, 406] on span "Send" at bounding box center [777, 403] width 17 height 8
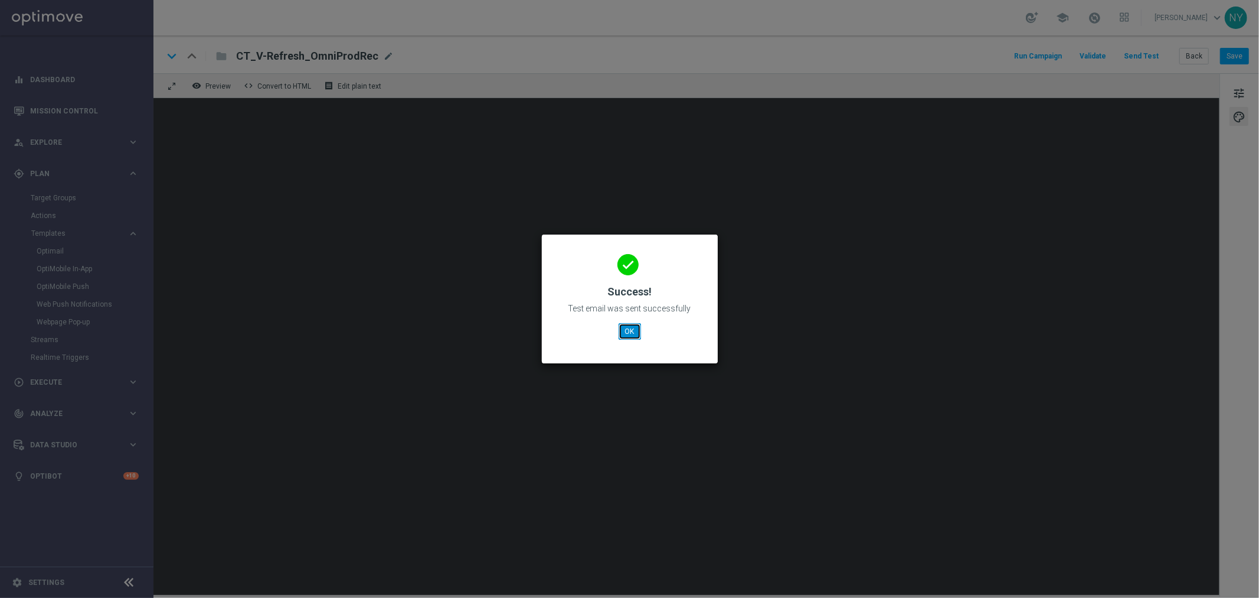
click at [626, 331] on button "OK" at bounding box center [630, 331] width 22 height 17
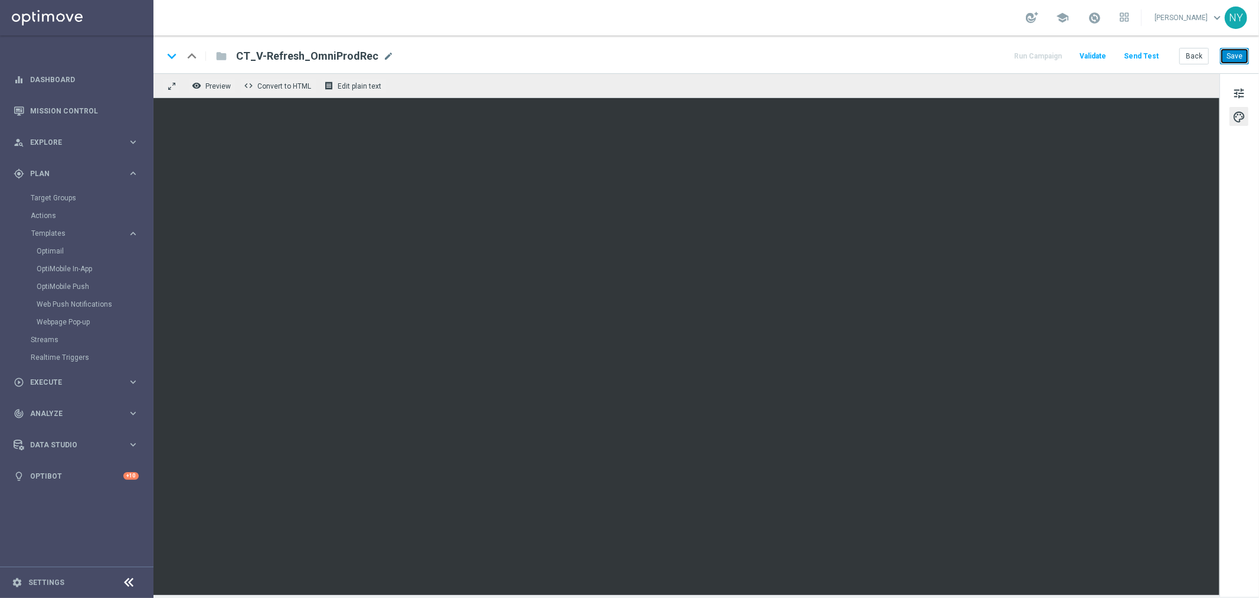
click at [1239, 56] on button "Save" at bounding box center [1234, 56] width 29 height 17
click at [1229, 51] on button "Save" at bounding box center [1234, 56] width 29 height 17
click at [1136, 55] on button "Send Test" at bounding box center [1141, 56] width 38 height 16
click at [1137, 56] on button "Send Test" at bounding box center [1141, 56] width 38 height 16
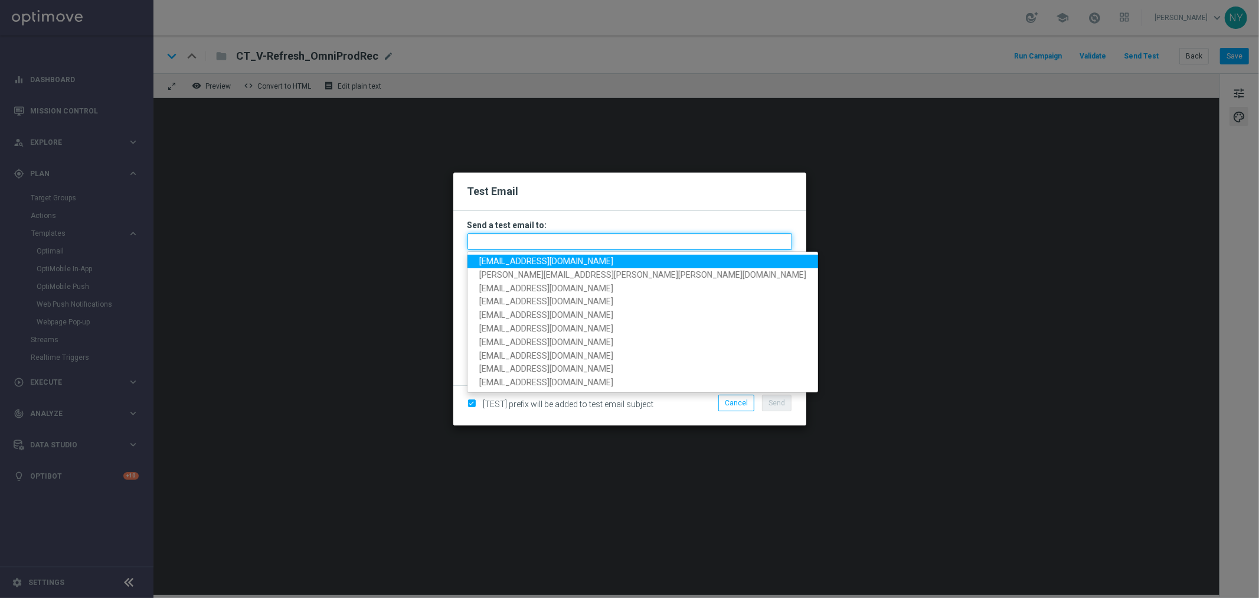
click at [500, 241] on input "text" at bounding box center [630, 241] width 325 height 17
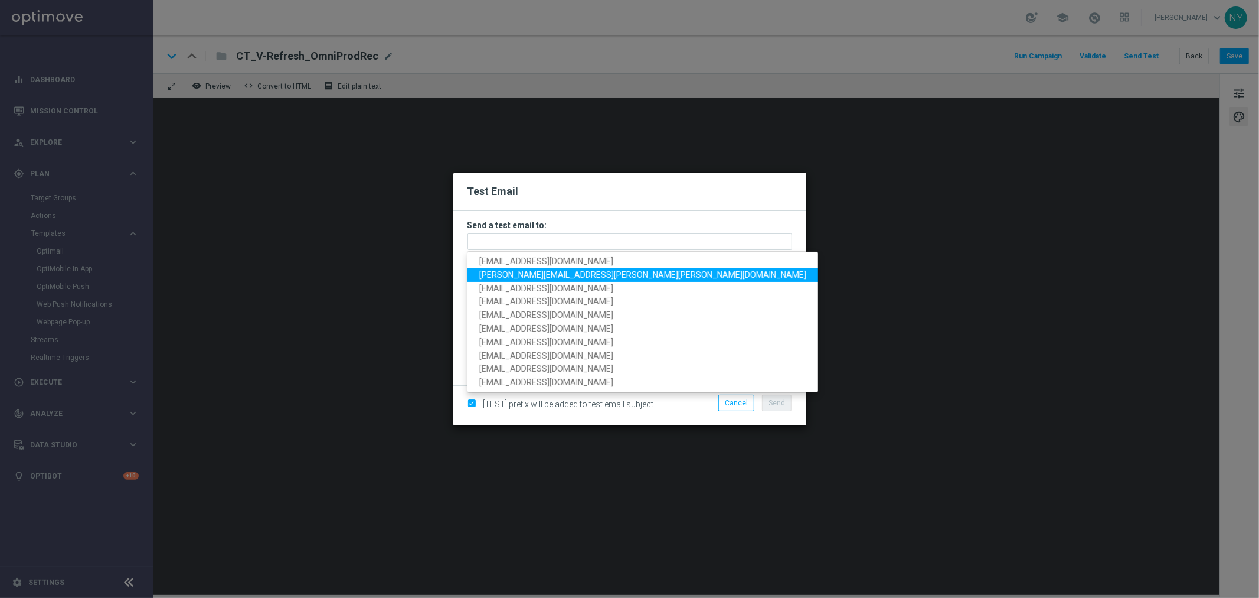
click at [504, 273] on span "[PERSON_NAME][EMAIL_ADDRESS][PERSON_NAME][PERSON_NAME][DOMAIN_NAME]" at bounding box center [642, 274] width 327 height 9
type input "[PERSON_NAME][EMAIL_ADDRESS][PERSON_NAME][PERSON_NAME][DOMAIN_NAME]"
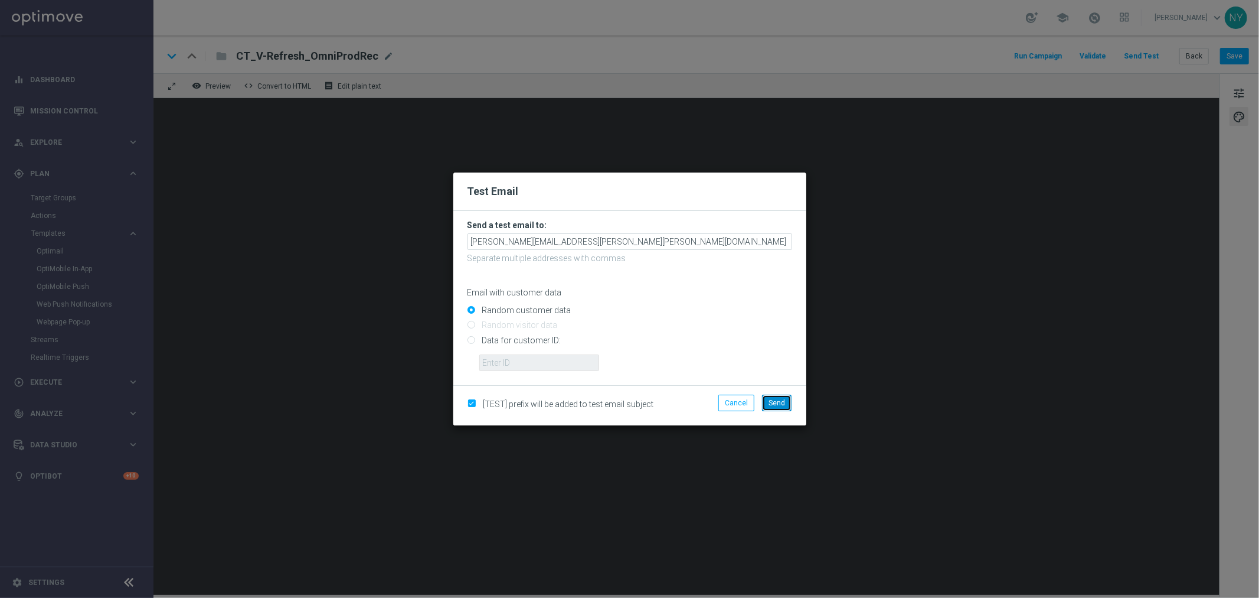
click at [779, 402] on span "Send" at bounding box center [777, 403] width 17 height 8
click at [775, 400] on span "Send" at bounding box center [777, 403] width 17 height 8
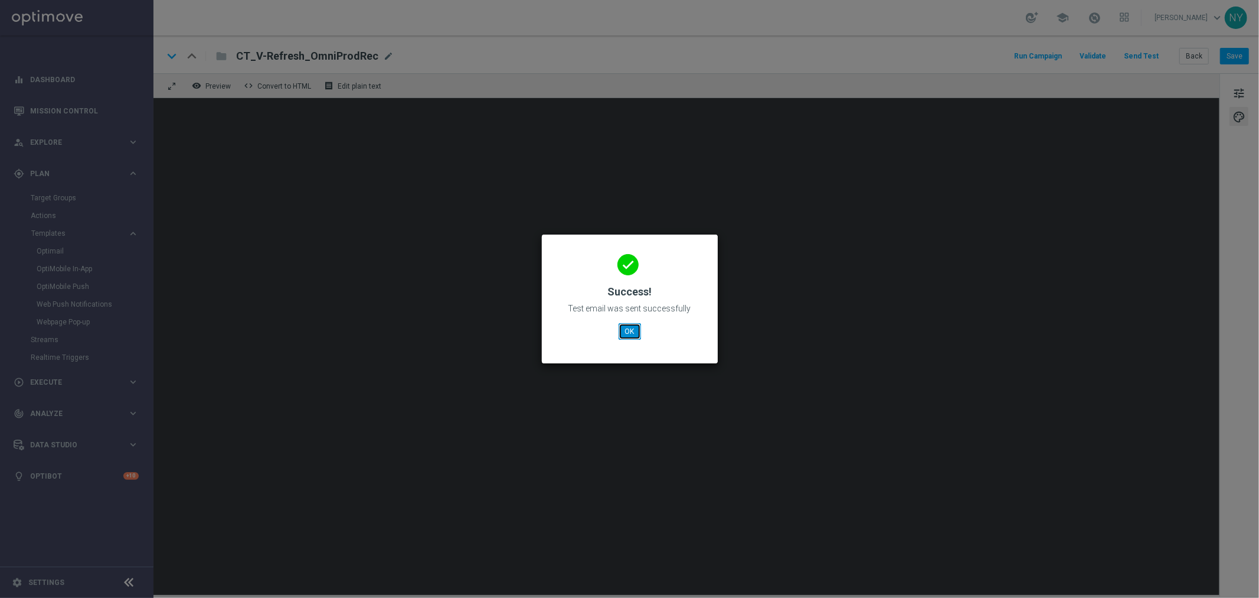
click at [628, 338] on button "OK" at bounding box center [630, 331] width 22 height 17
click at [629, 331] on button "OK" at bounding box center [630, 331] width 22 height 17
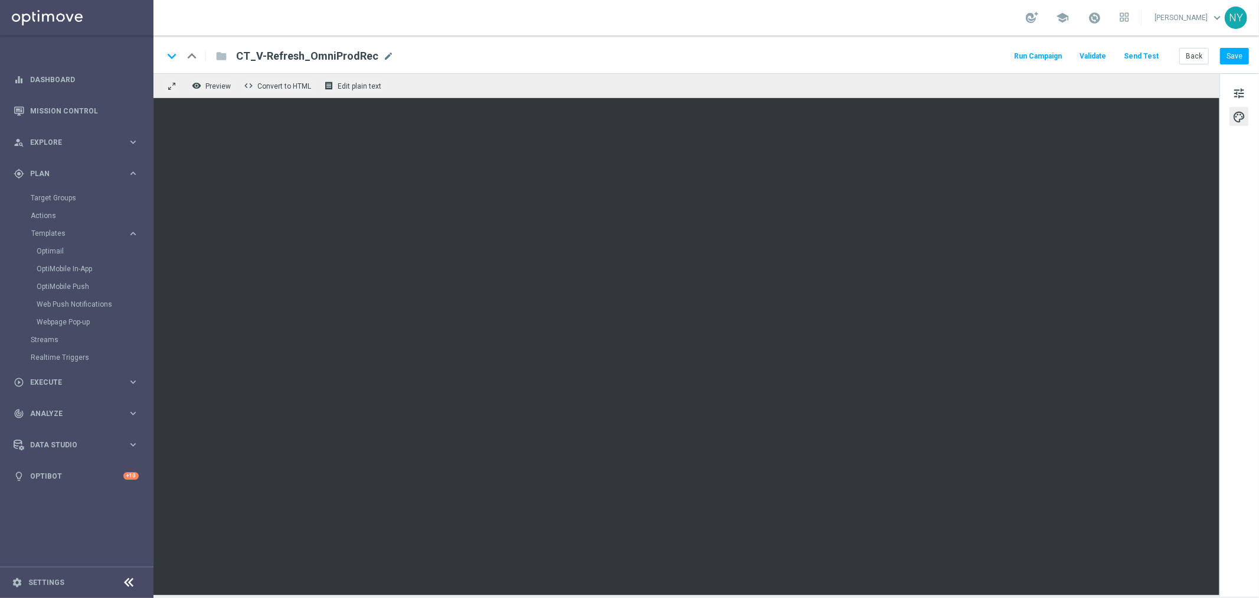
click at [1144, 52] on button "Send Test" at bounding box center [1141, 56] width 38 height 16
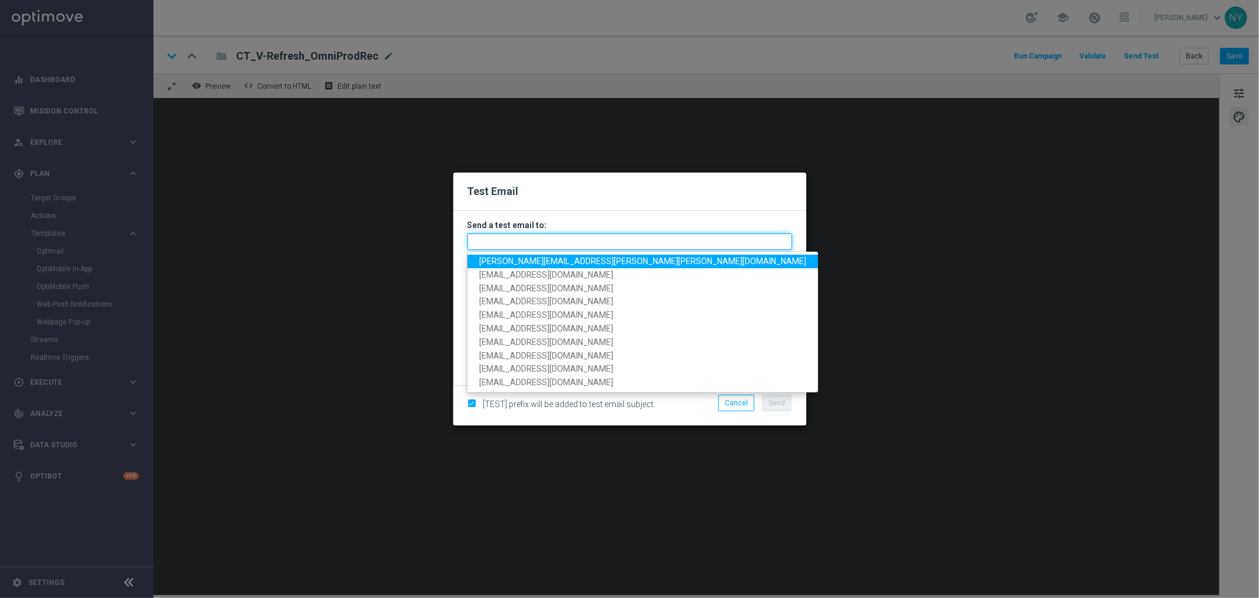
click at [500, 240] on input "text" at bounding box center [630, 241] width 325 height 17
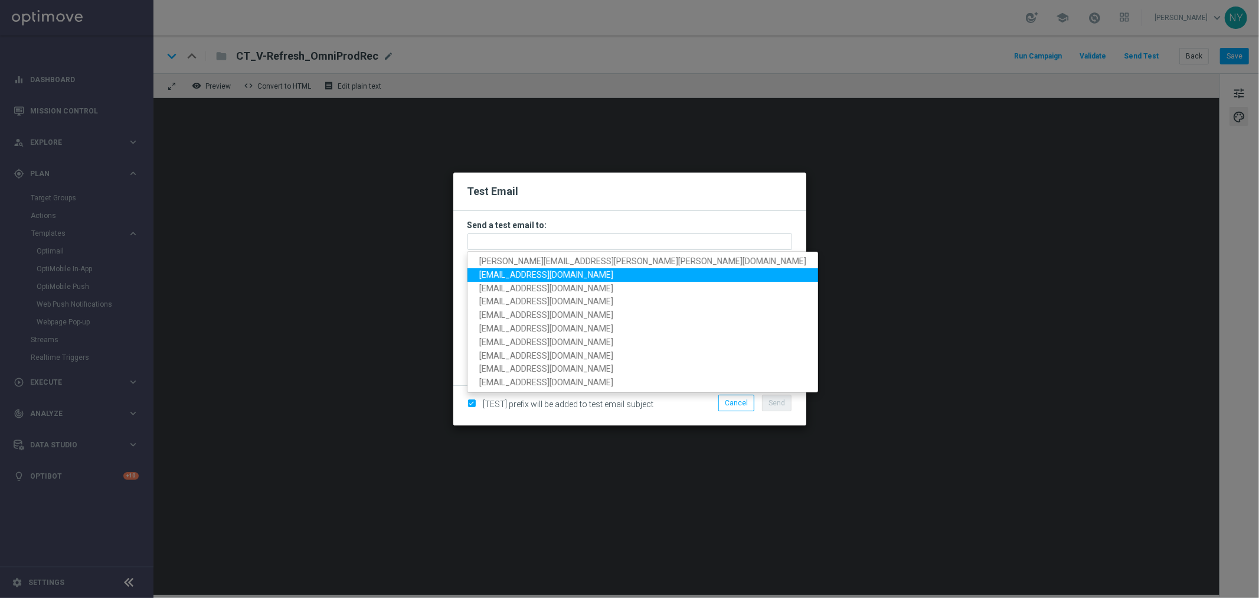
click at [513, 274] on span "[EMAIL_ADDRESS][DOMAIN_NAME]" at bounding box center [546, 274] width 134 height 9
type input "[EMAIL_ADDRESS][DOMAIN_NAME]"
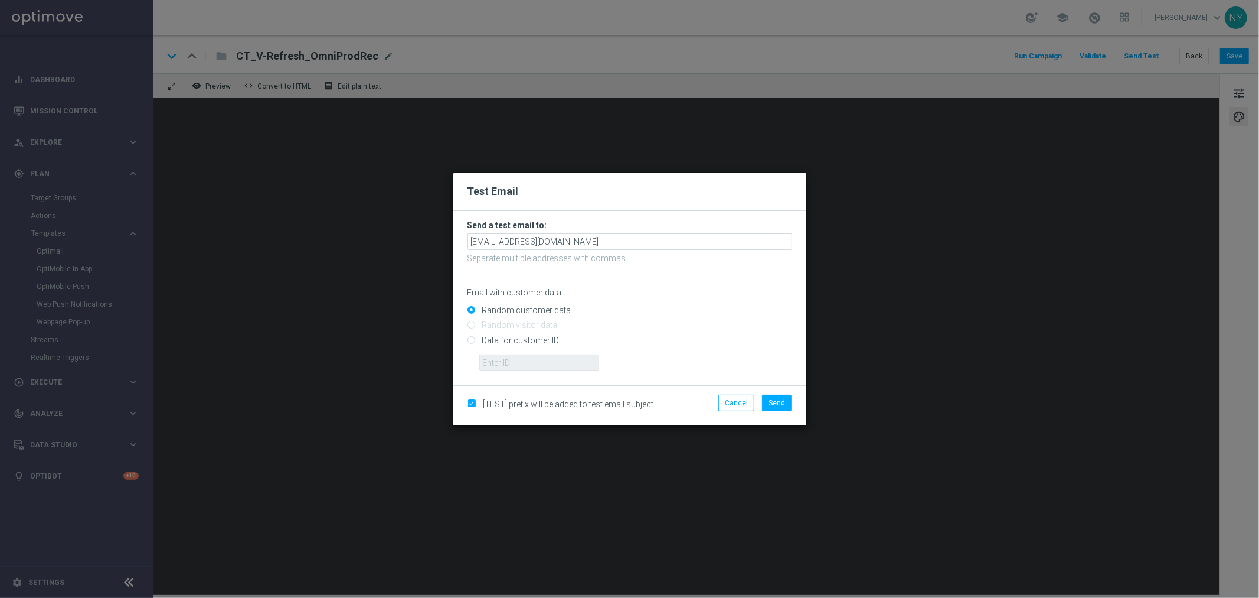
click at [471, 343] on input "Data for customer ID:" at bounding box center [630, 345] width 325 height 17
radio input "true"
click at [514, 363] on input "text" at bounding box center [539, 362] width 120 height 17
paste input "10000006208"
type input "10000006208"
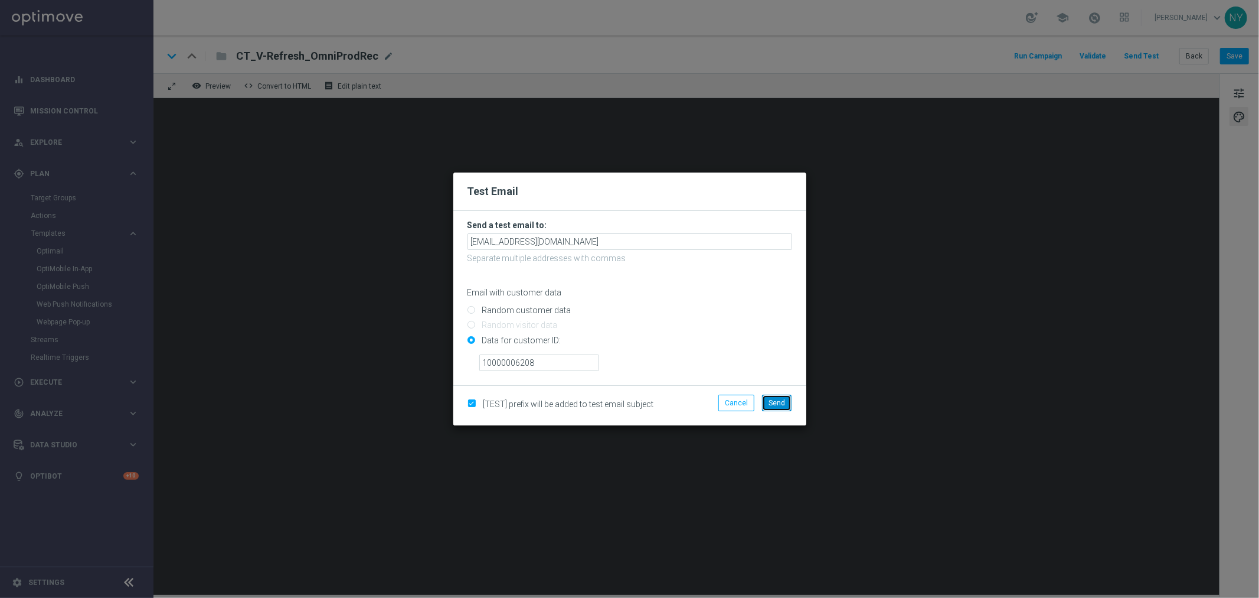
click at [782, 402] on span "Send" at bounding box center [777, 403] width 17 height 8
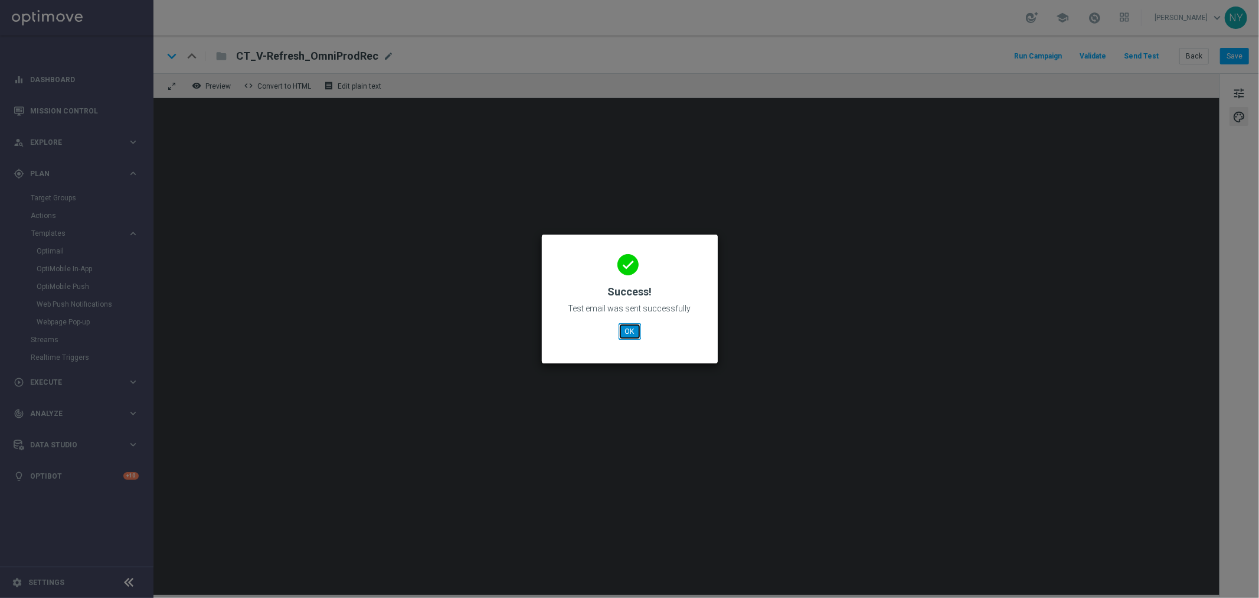
click at [638, 334] on button "OK" at bounding box center [630, 331] width 22 height 17
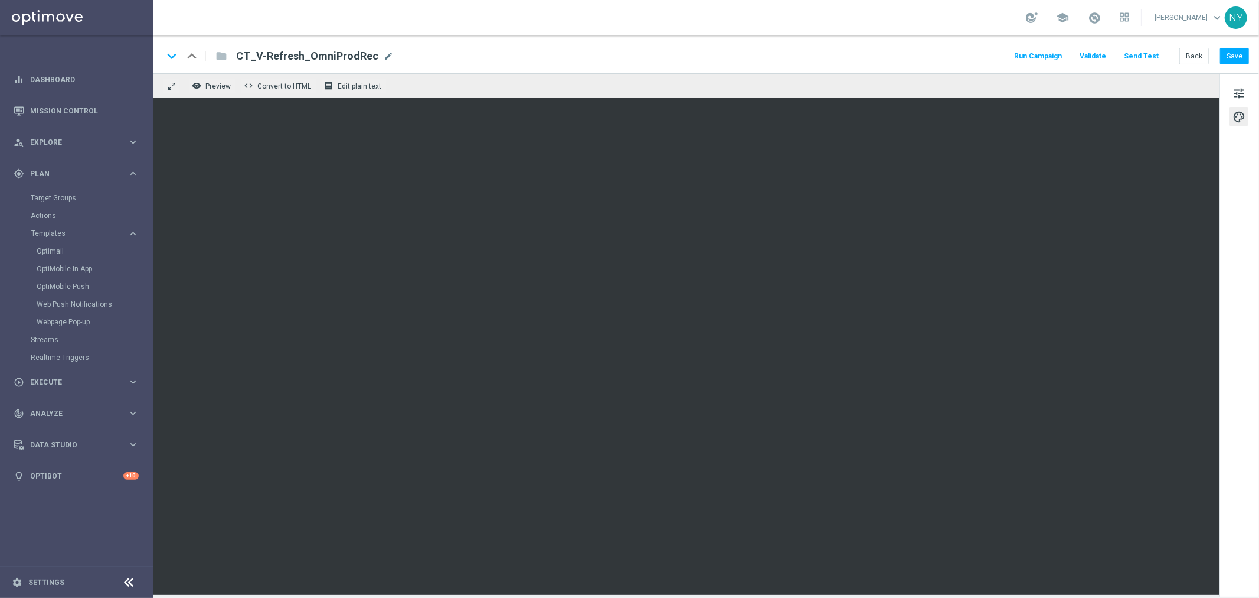
click at [1147, 54] on button "Send Test" at bounding box center [1141, 56] width 38 height 16
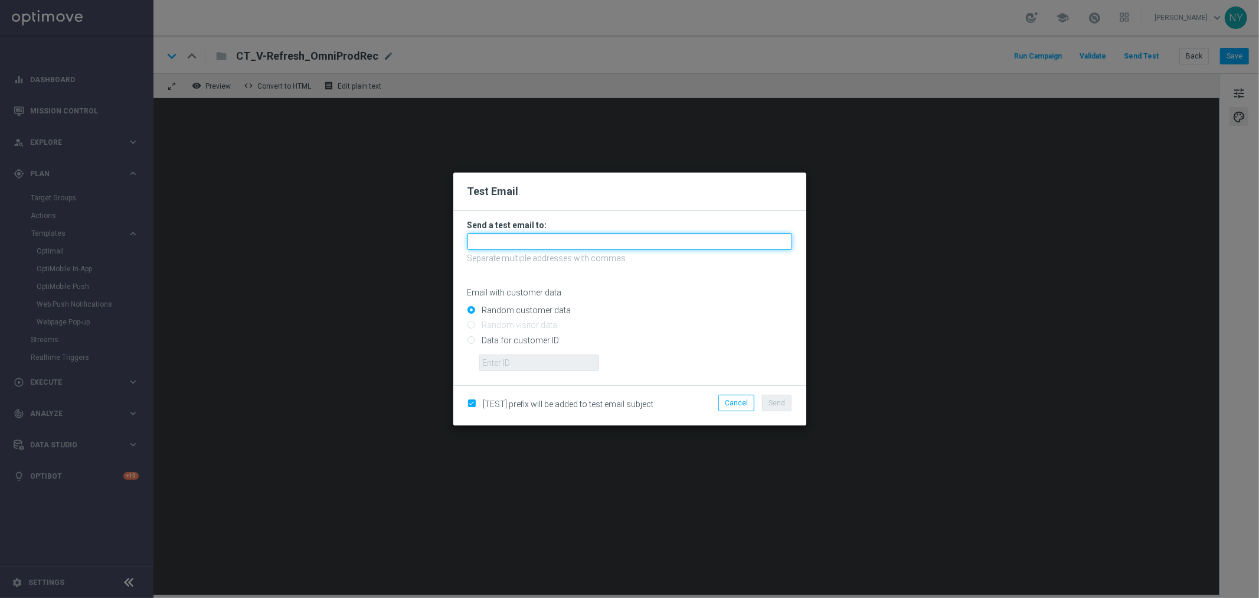
click at [502, 244] on input "text" at bounding box center [630, 241] width 325 height 17
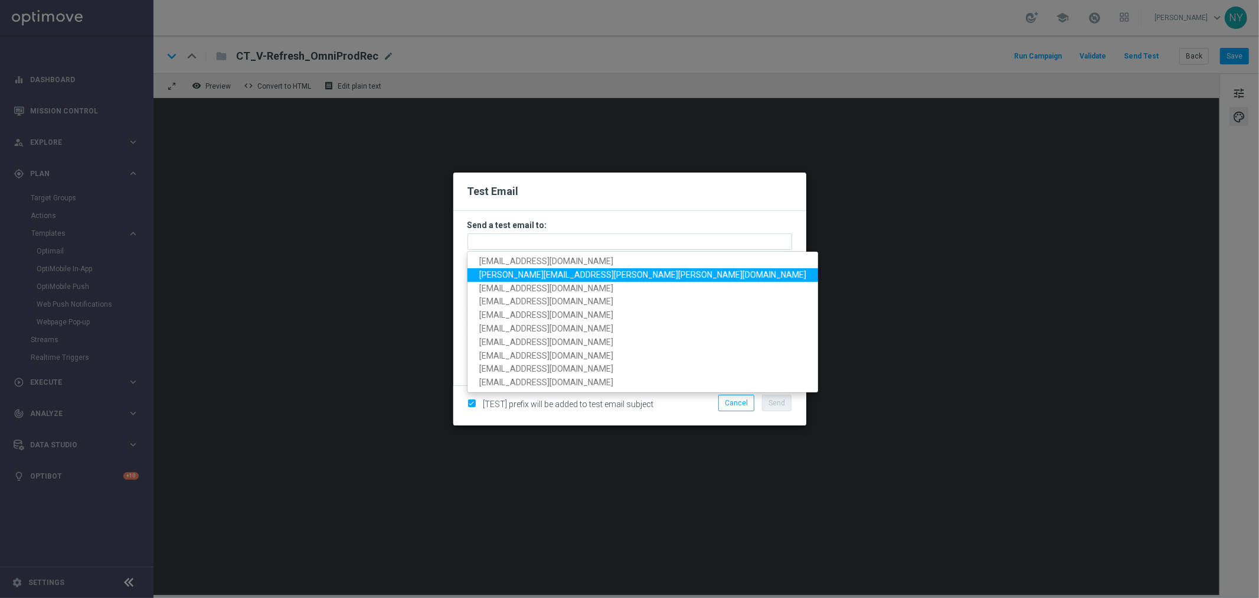
click at [515, 275] on span "[PERSON_NAME][EMAIL_ADDRESS][PERSON_NAME][PERSON_NAME][DOMAIN_NAME]" at bounding box center [642, 274] width 327 height 9
type input "[PERSON_NAME][EMAIL_ADDRESS][PERSON_NAME][PERSON_NAME][DOMAIN_NAME]"
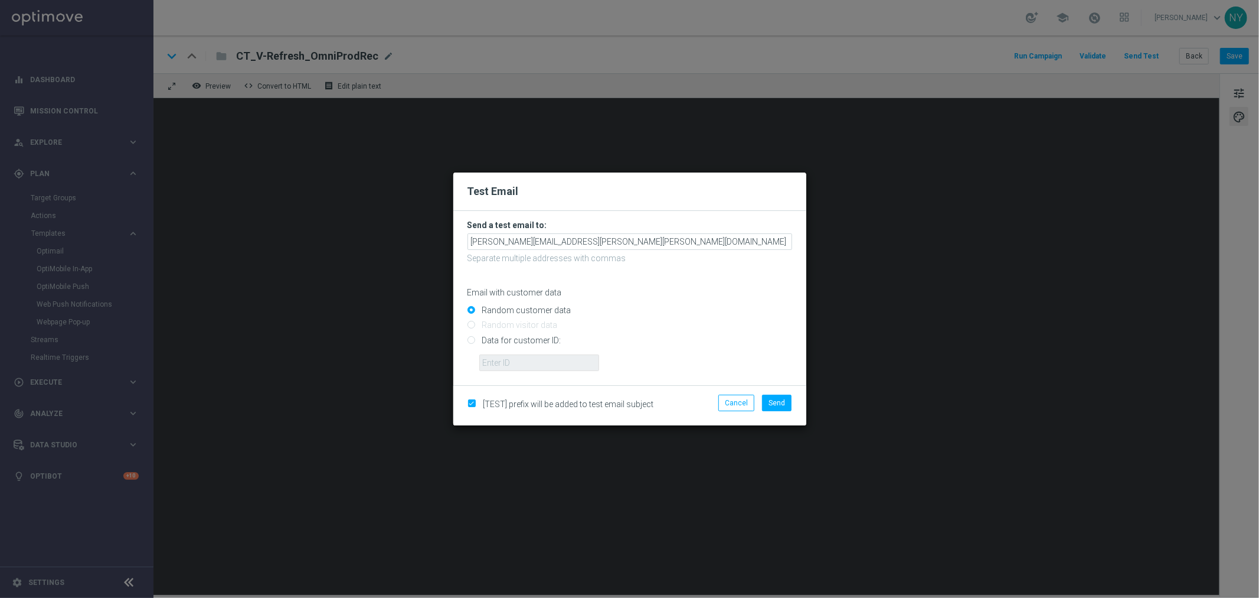
click at [472, 345] on input "Data for customer ID:" at bounding box center [630, 345] width 325 height 17
radio input "true"
click at [491, 361] on input "text" at bounding box center [539, 362] width 120 height 17
paste input "10000006208"
type input "10000006208"
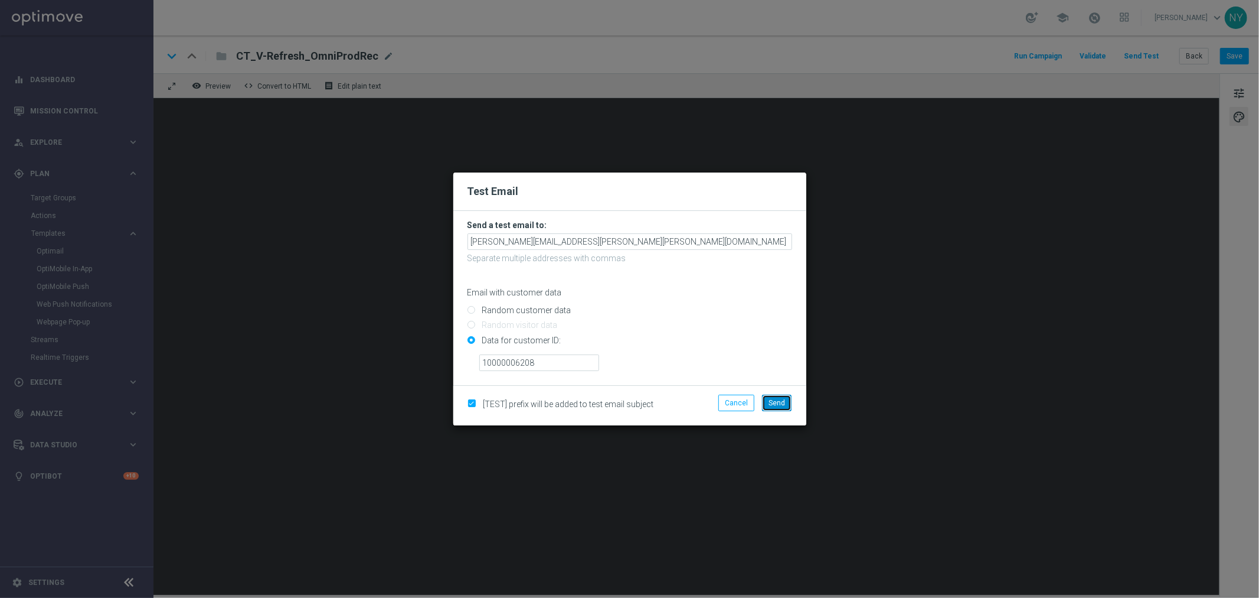
click at [774, 399] on span "Send" at bounding box center [777, 403] width 17 height 8
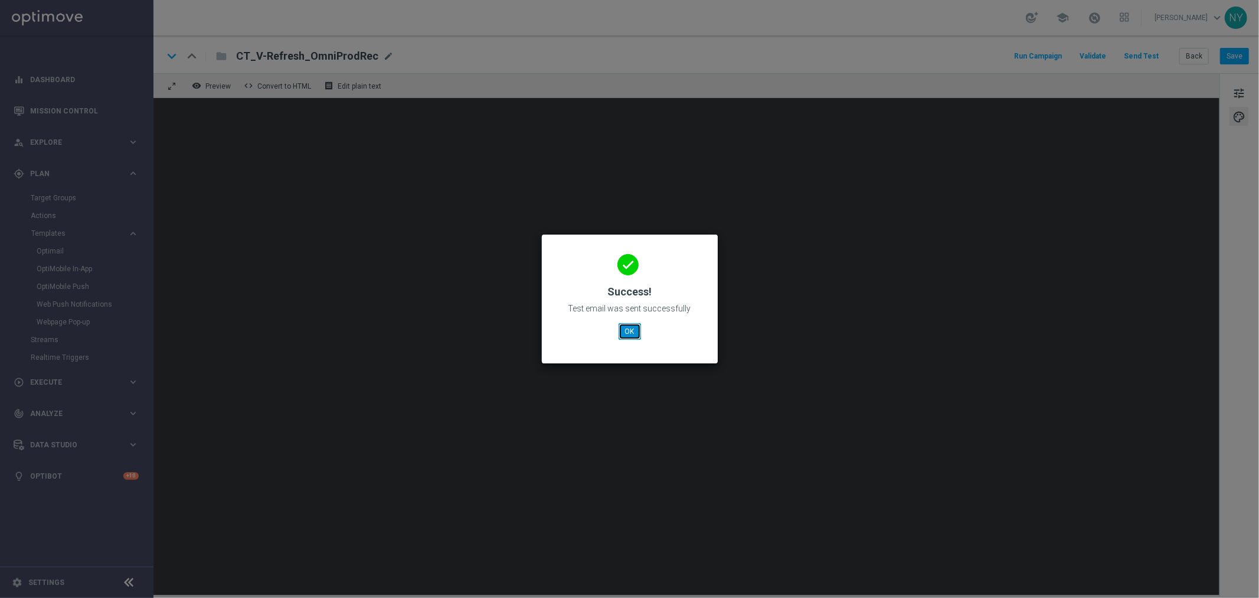
click at [627, 325] on button "OK" at bounding box center [630, 331] width 22 height 17
